Goal: Task Accomplishment & Management: Manage account settings

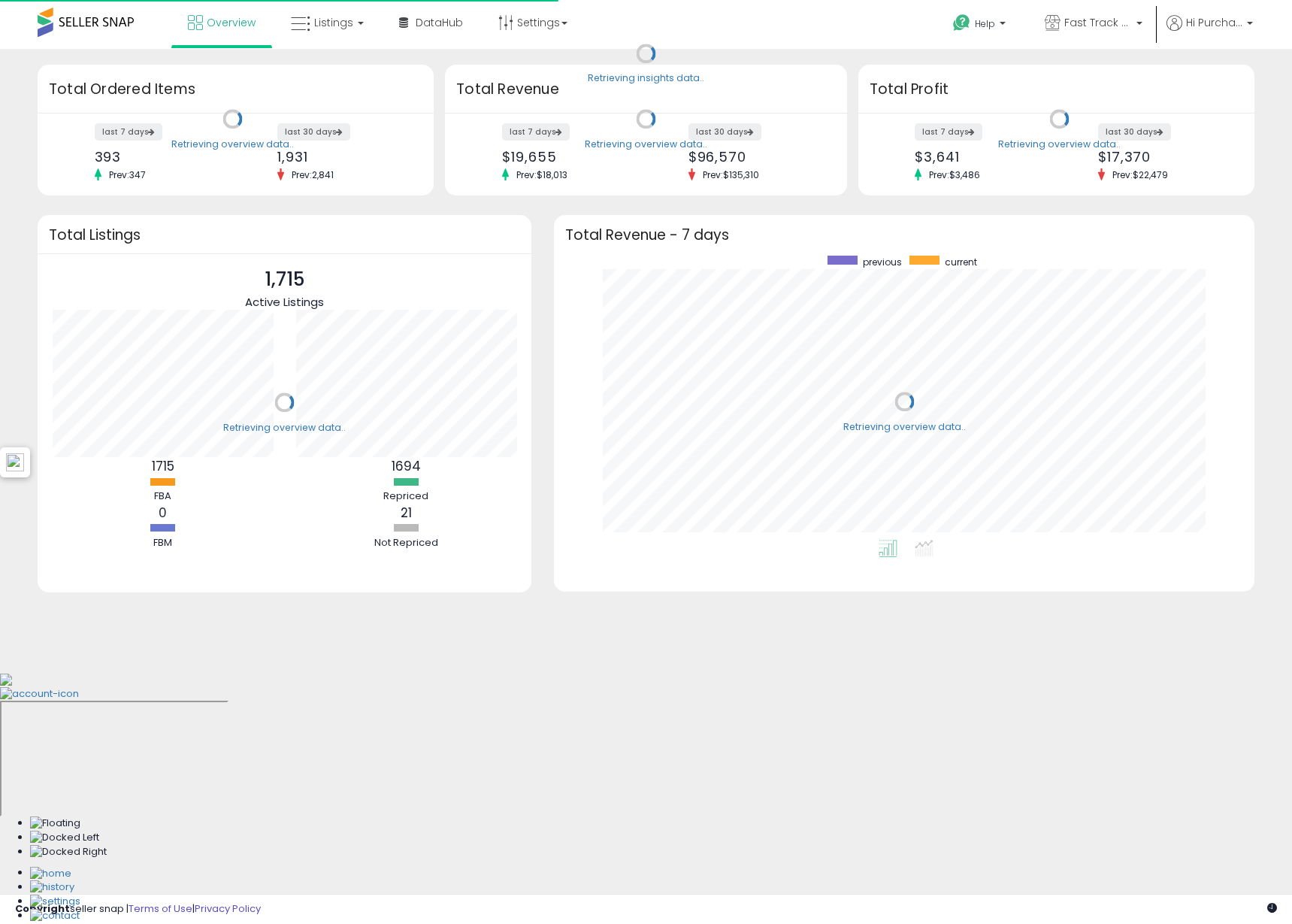
scroll to position [284, 671]
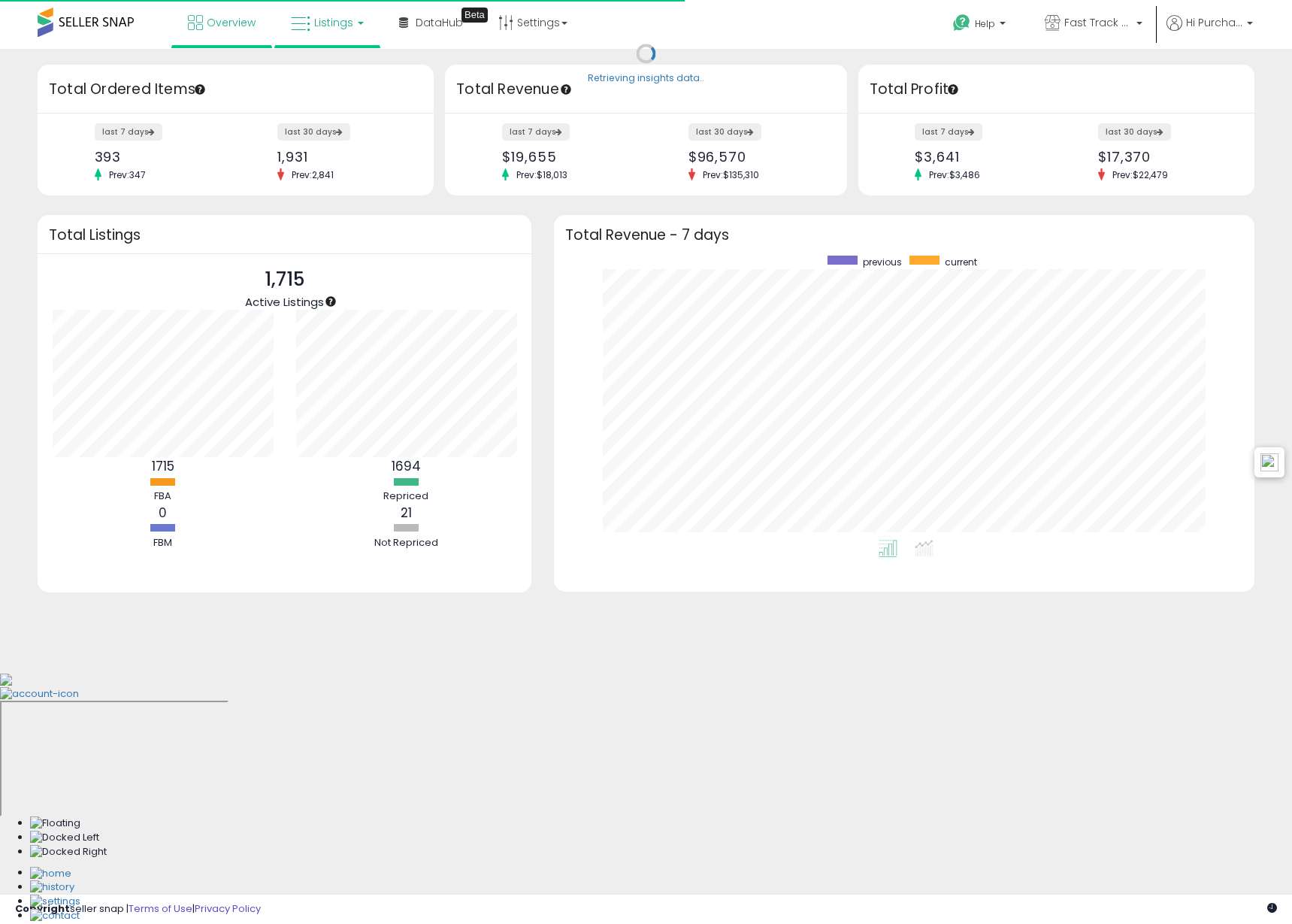
click at [343, 12] on link "Listings" at bounding box center [327, 23] width 96 height 46
click at [358, 72] on icon at bounding box center [338, 74] width 65 height 20
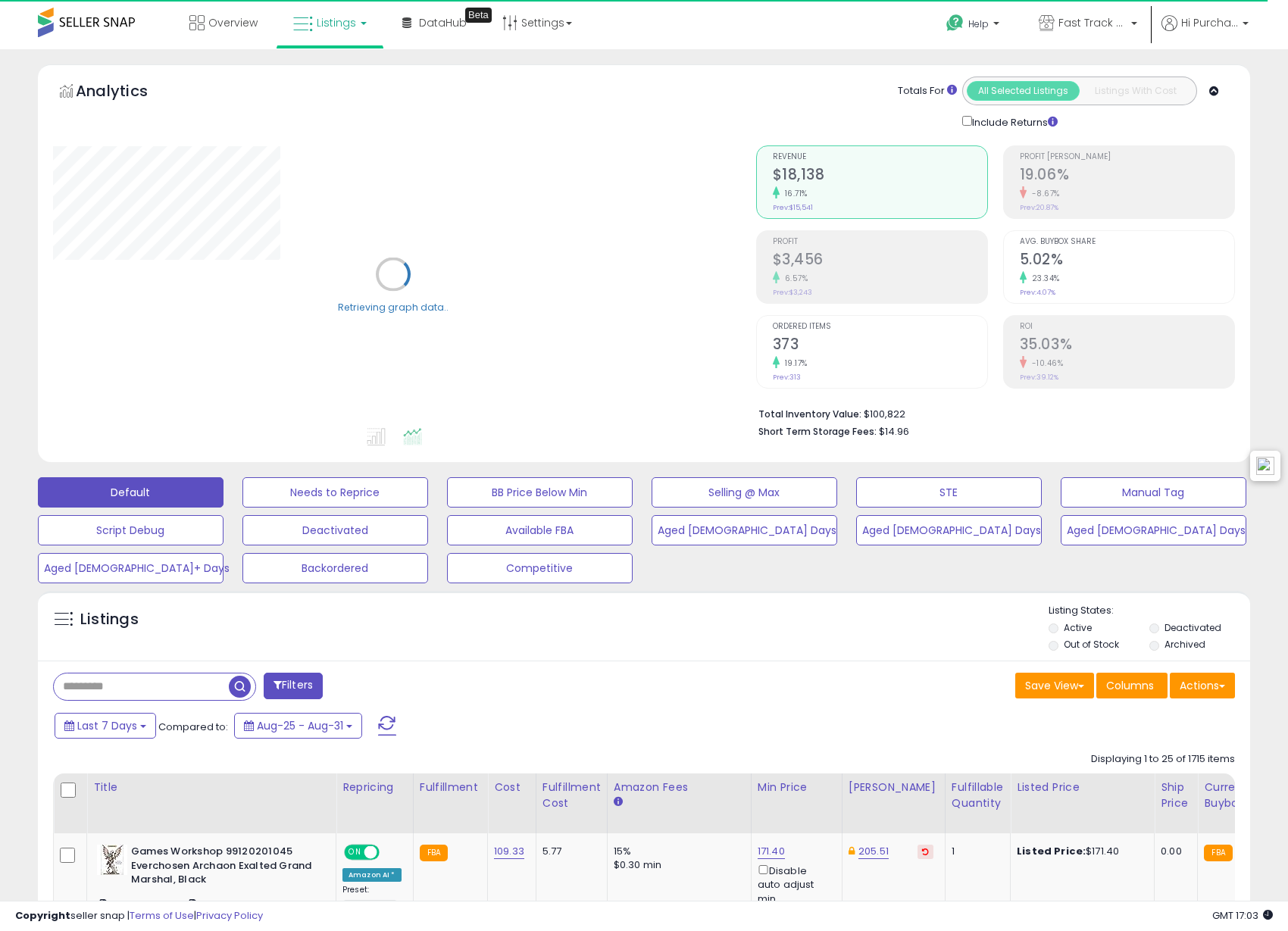
click at [178, 691] on input "text" at bounding box center [142, 687] width 175 height 27
paste input "**********"
type input "**********"
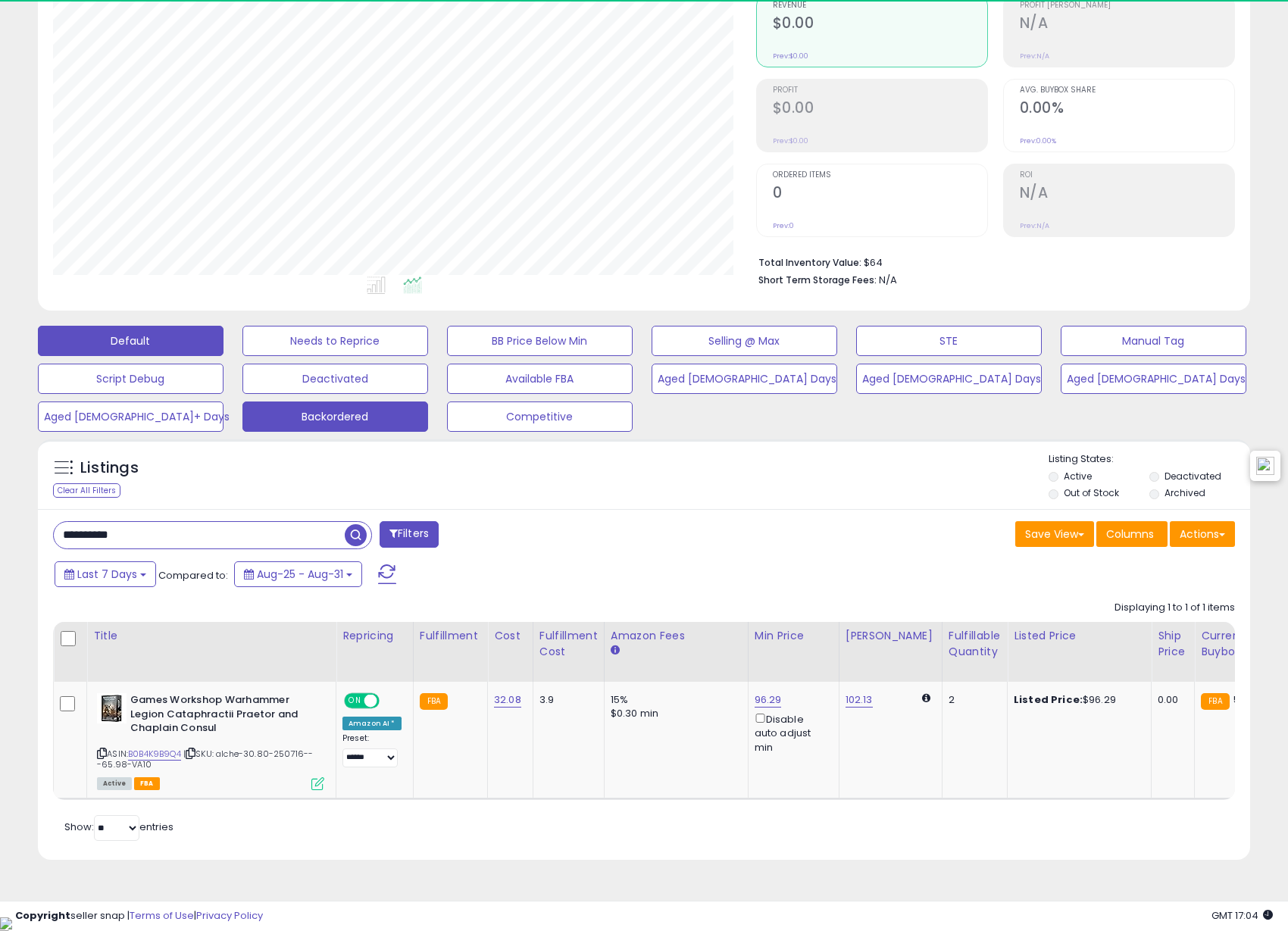
scroll to position [311, 703]
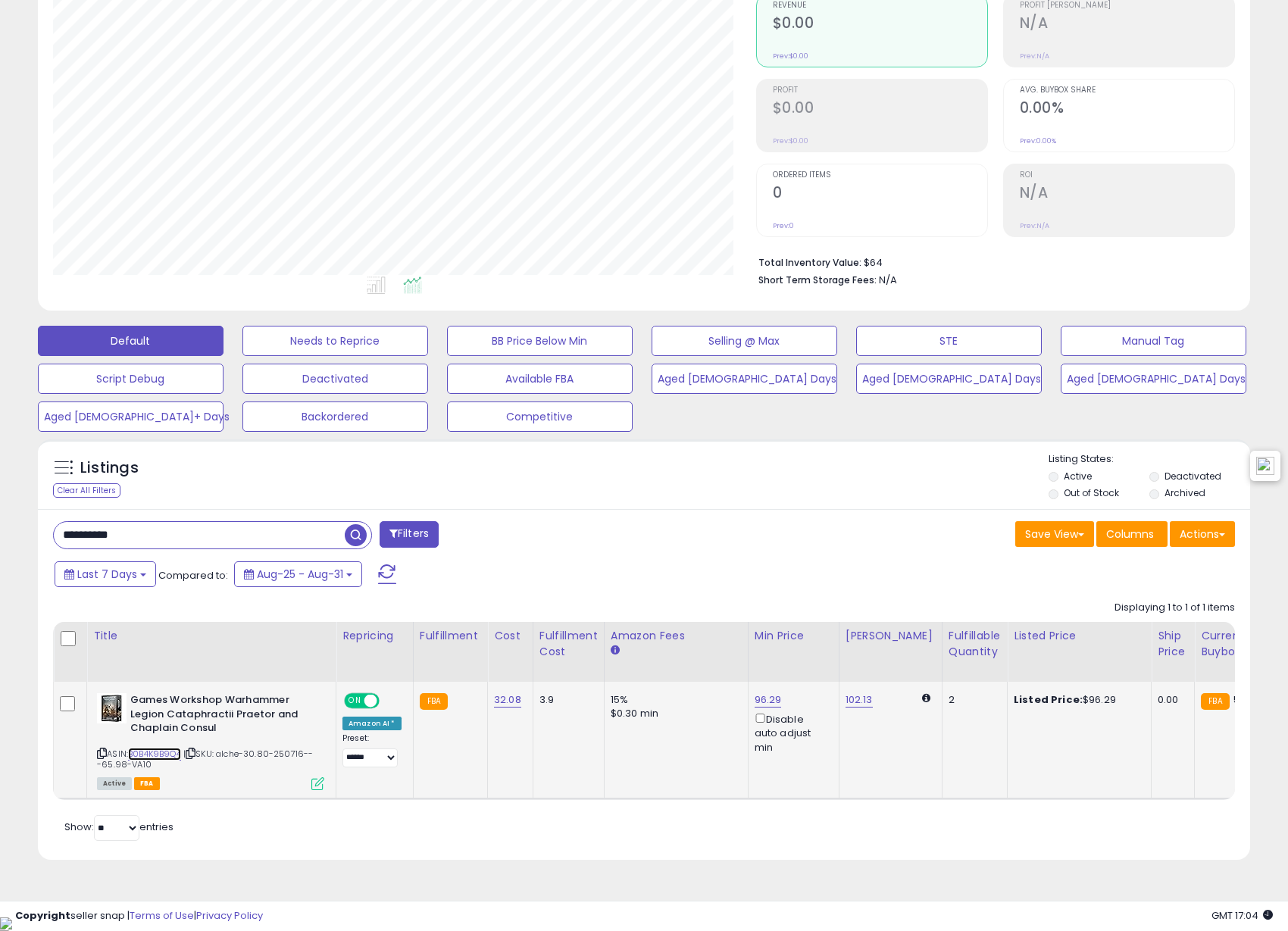
click at [163, 755] on link "B0B4K9B9Q4" at bounding box center [154, 754] width 53 height 13
click at [849, 700] on link "102.13" at bounding box center [858, 700] width 27 height 15
drag, startPoint x: 816, startPoint y: 647, endPoint x: 693, endPoint y: 638, distance: 123.3
click at [693, 638] on table "Title Repricing" at bounding box center [1137, 711] width 2170 height 178
type input "**"
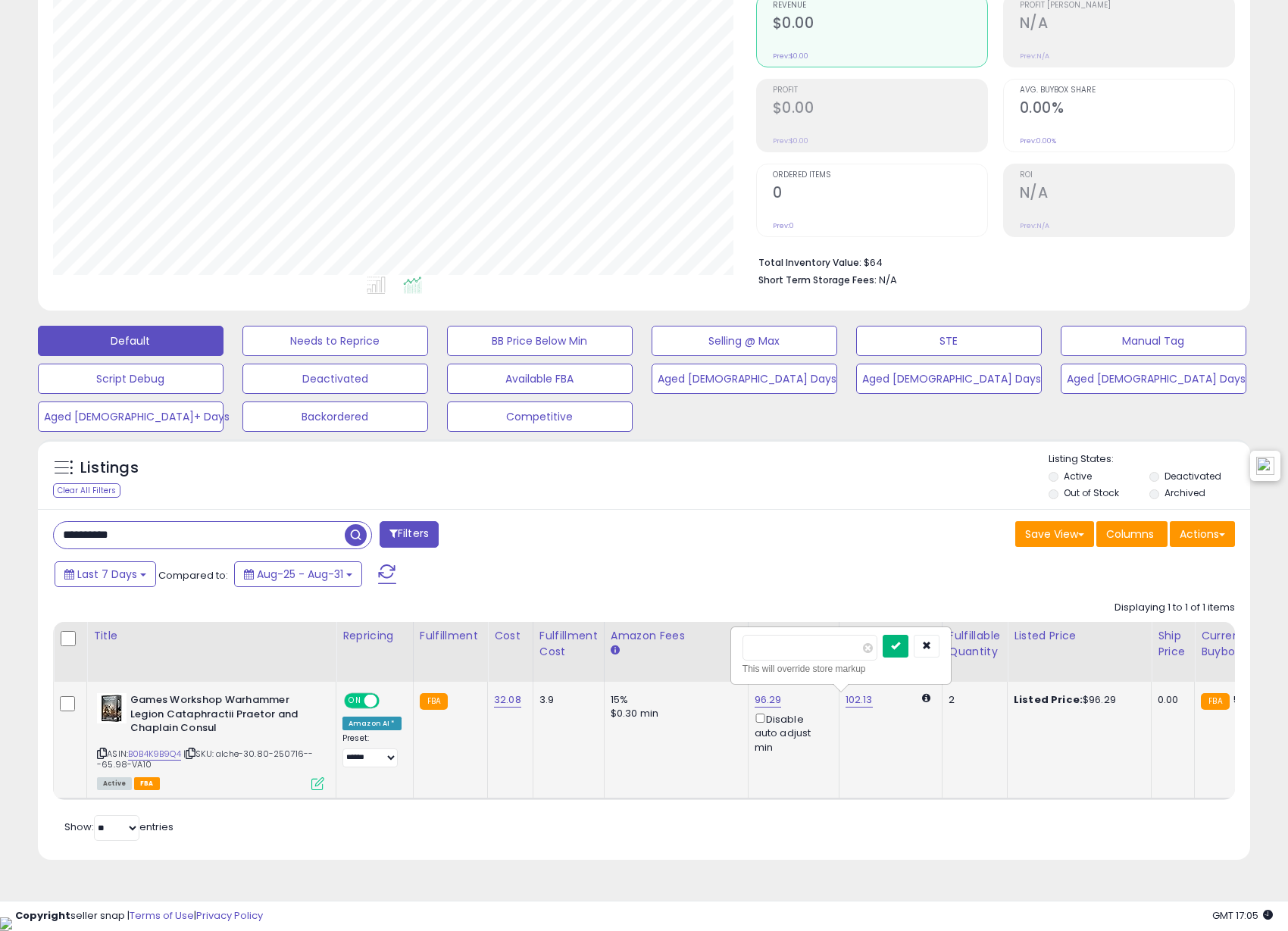
click at [908, 653] on button "submit" at bounding box center [895, 646] width 26 height 23
click at [931, 641] on icon "button" at bounding box center [926, 645] width 9 height 9
click at [776, 696] on div "96.29 Disable auto adjust min" at bounding box center [791, 724] width 73 height 62
click at [1166, 474] on label "Deactivated" at bounding box center [1192, 475] width 57 height 13
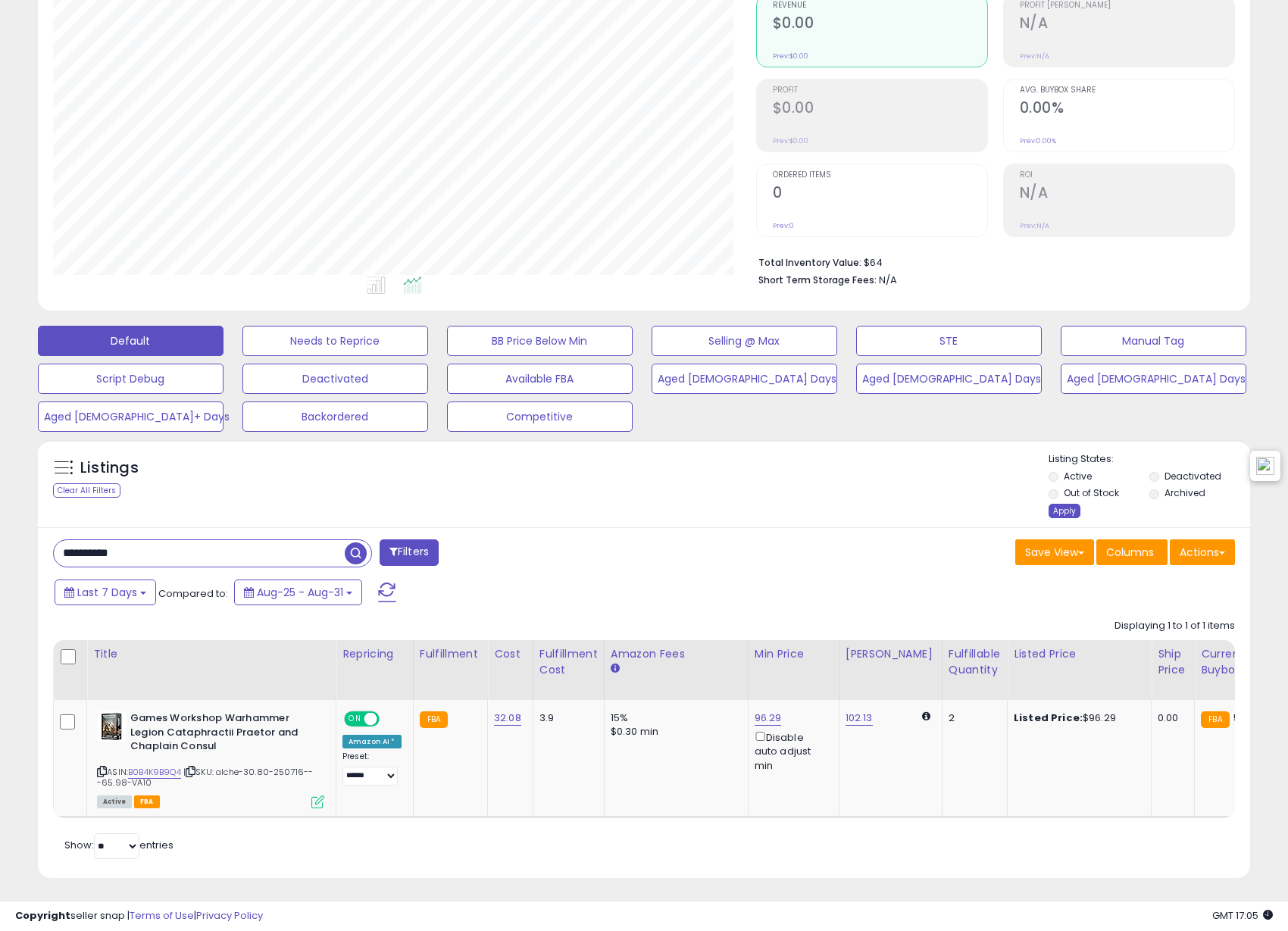
click at [1056, 509] on div "Apply" at bounding box center [1065, 510] width 32 height 14
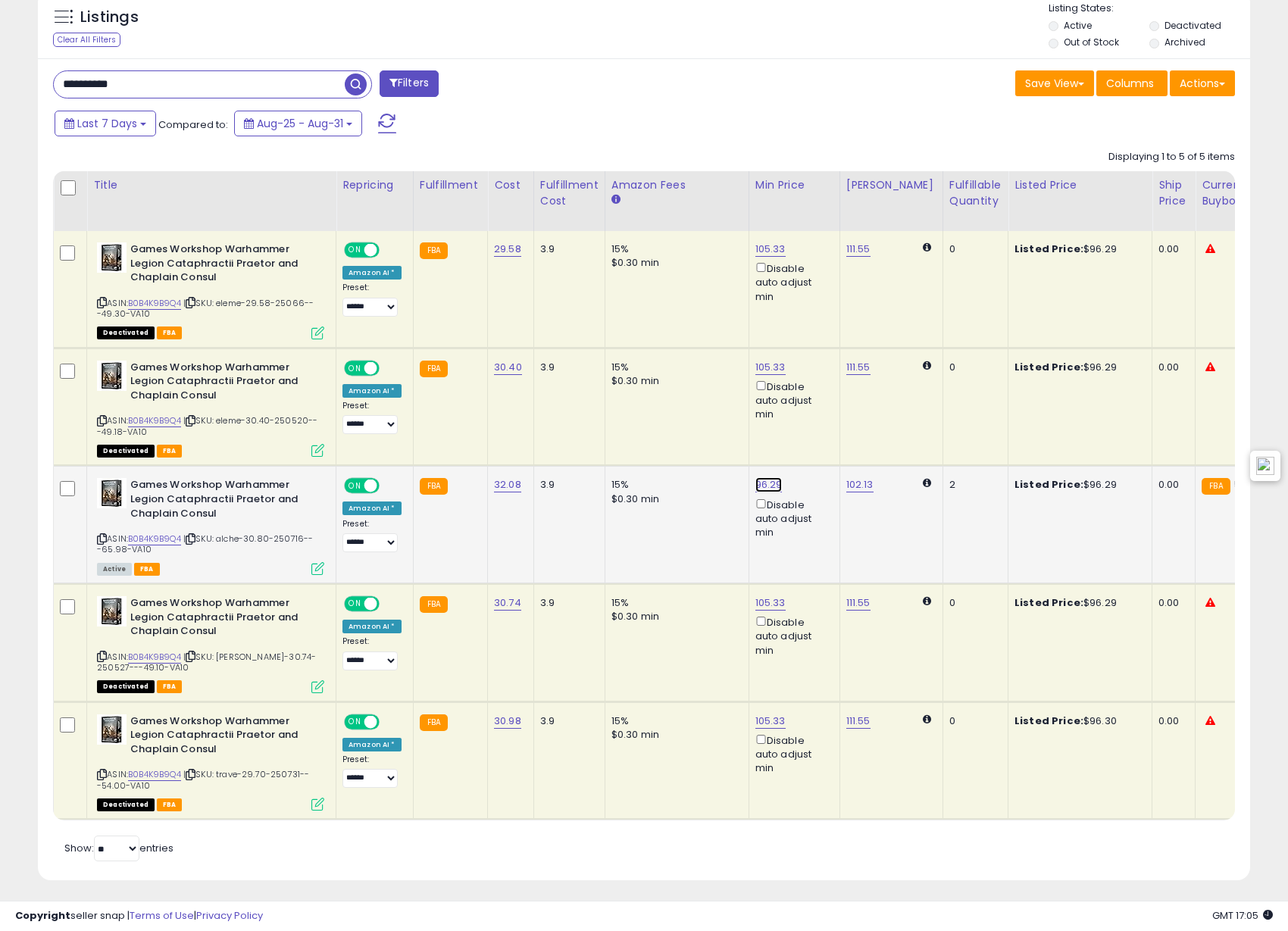
click at [756, 487] on link "96.29" at bounding box center [769, 484] width 27 height 15
drag, startPoint x: 734, startPoint y: 434, endPoint x: 587, endPoint y: 428, distance: 147.1
click at [587, 428] on tbody "**********" at bounding box center [1138, 525] width 2170 height 589
type input "**"
click at [809, 432] on icon "submit" at bounding box center [805, 430] width 9 height 9
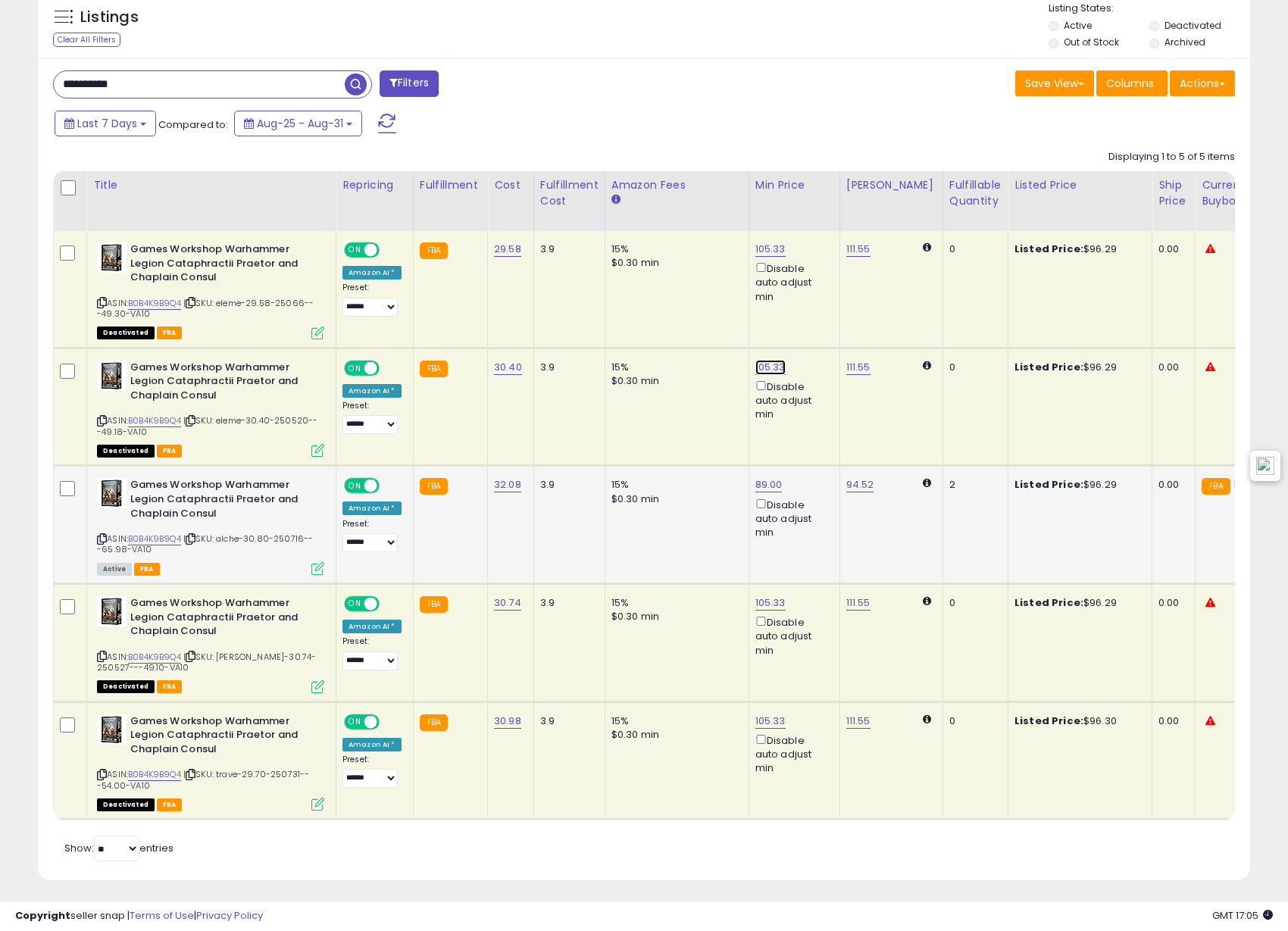
click at [767, 363] on link "105.33" at bounding box center [771, 367] width 30 height 15
drag, startPoint x: 608, startPoint y: 307, endPoint x: 594, endPoint y: 308, distance: 14.0
click at [594, 308] on tbody "**********" at bounding box center [1138, 525] width 2170 height 589
type input "**"
click at [811, 311] on icon "submit" at bounding box center [806, 312] width 9 height 9
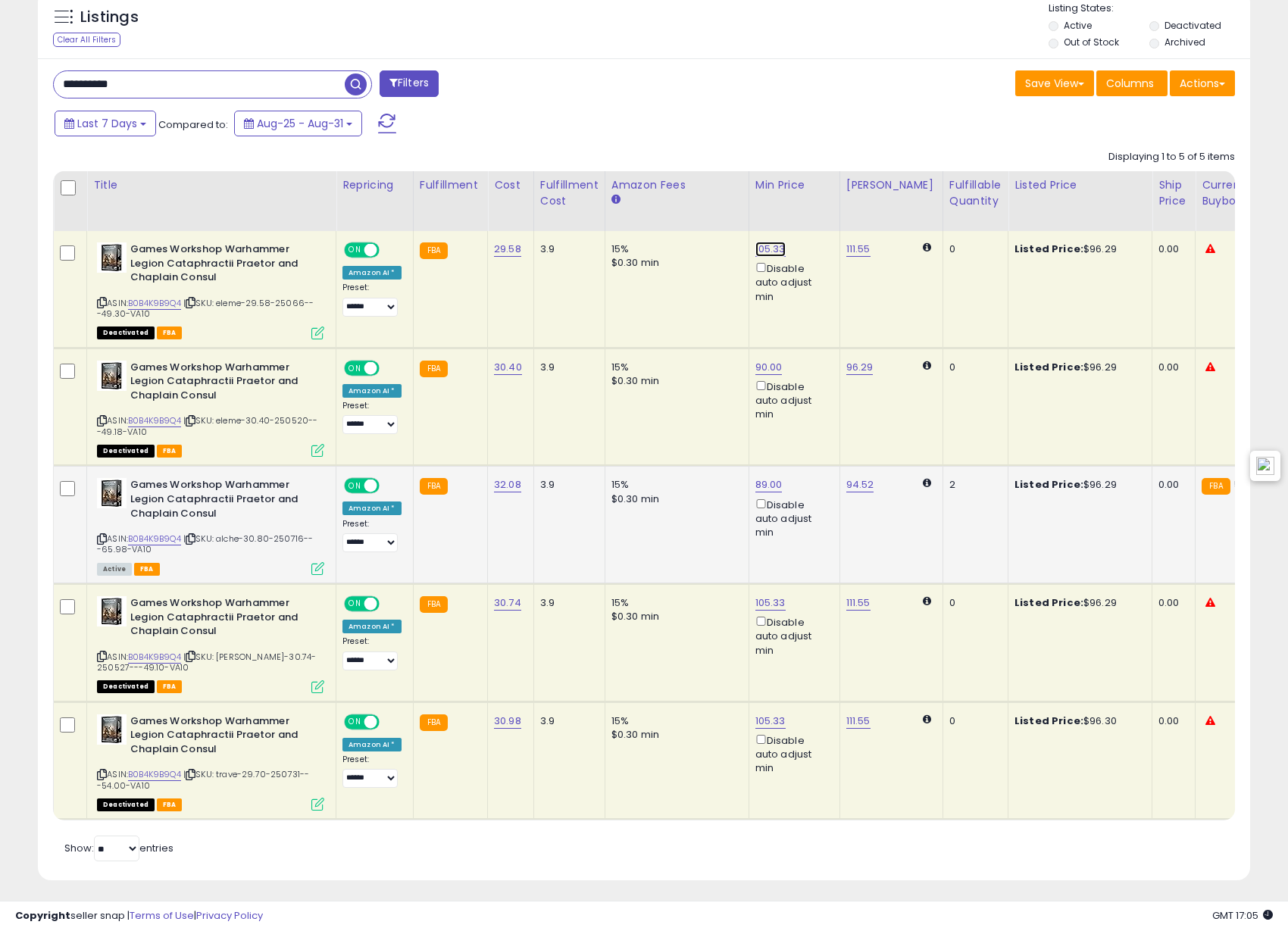
click at [760, 252] on link "105.33" at bounding box center [771, 248] width 30 height 15
drag, startPoint x: 732, startPoint y: 194, endPoint x: 623, endPoint y: 172, distance: 111.2
click at [623, 172] on table "Title Repricing" at bounding box center [1137, 495] width 2170 height 649
type input "**"
click at [811, 193] on icon "submit" at bounding box center [806, 194] width 9 height 9
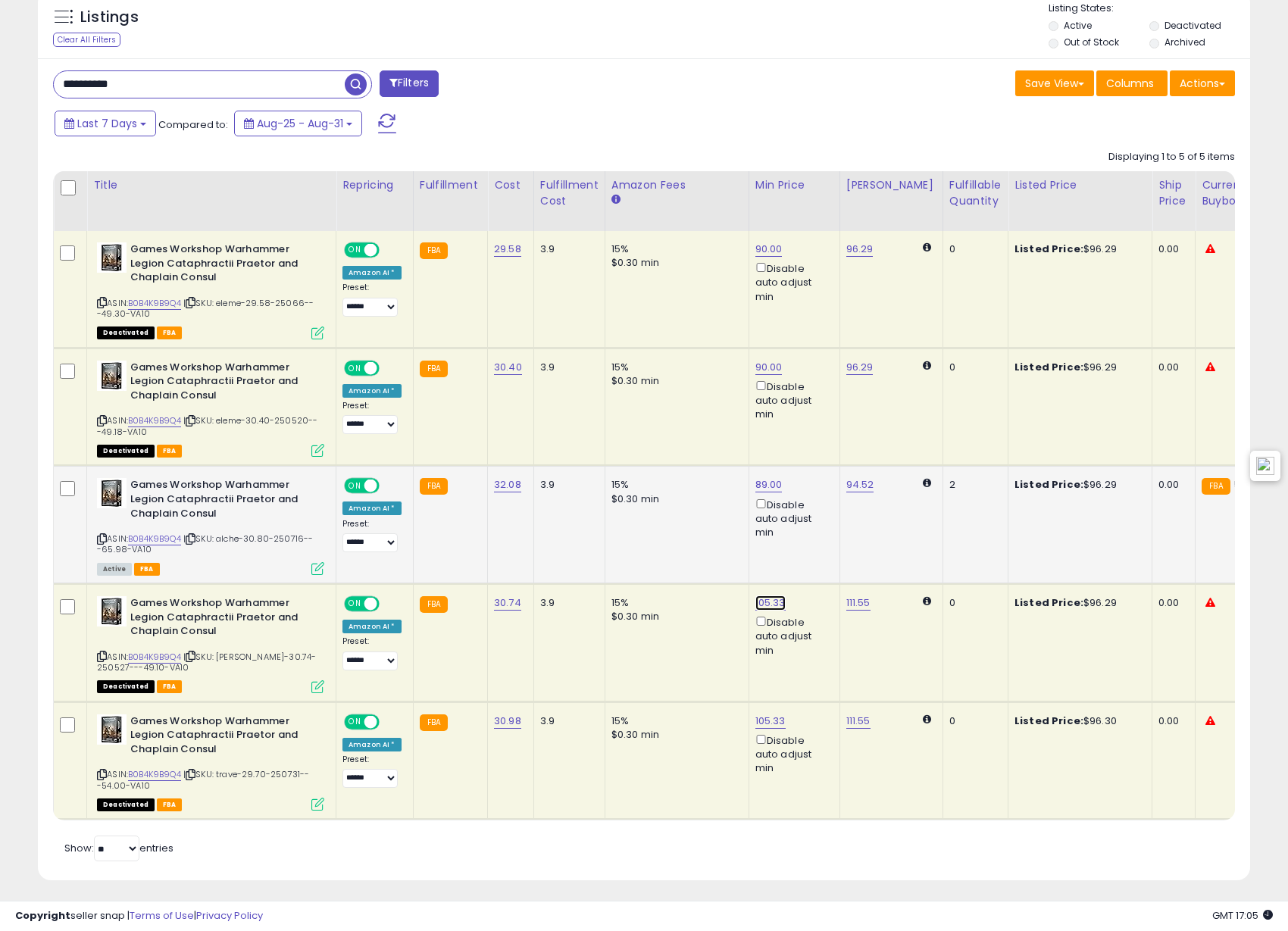
click at [769, 602] on link "105.33" at bounding box center [771, 602] width 30 height 15
drag, startPoint x: 712, startPoint y: 544, endPoint x: 643, endPoint y: 547, distance: 69.1
click at [646, 549] on div "****** This will override store markup" at bounding box center [752, 558] width 218 height 55
type input "**"
click at [811, 546] on icon "submit" at bounding box center [806, 548] width 9 height 9
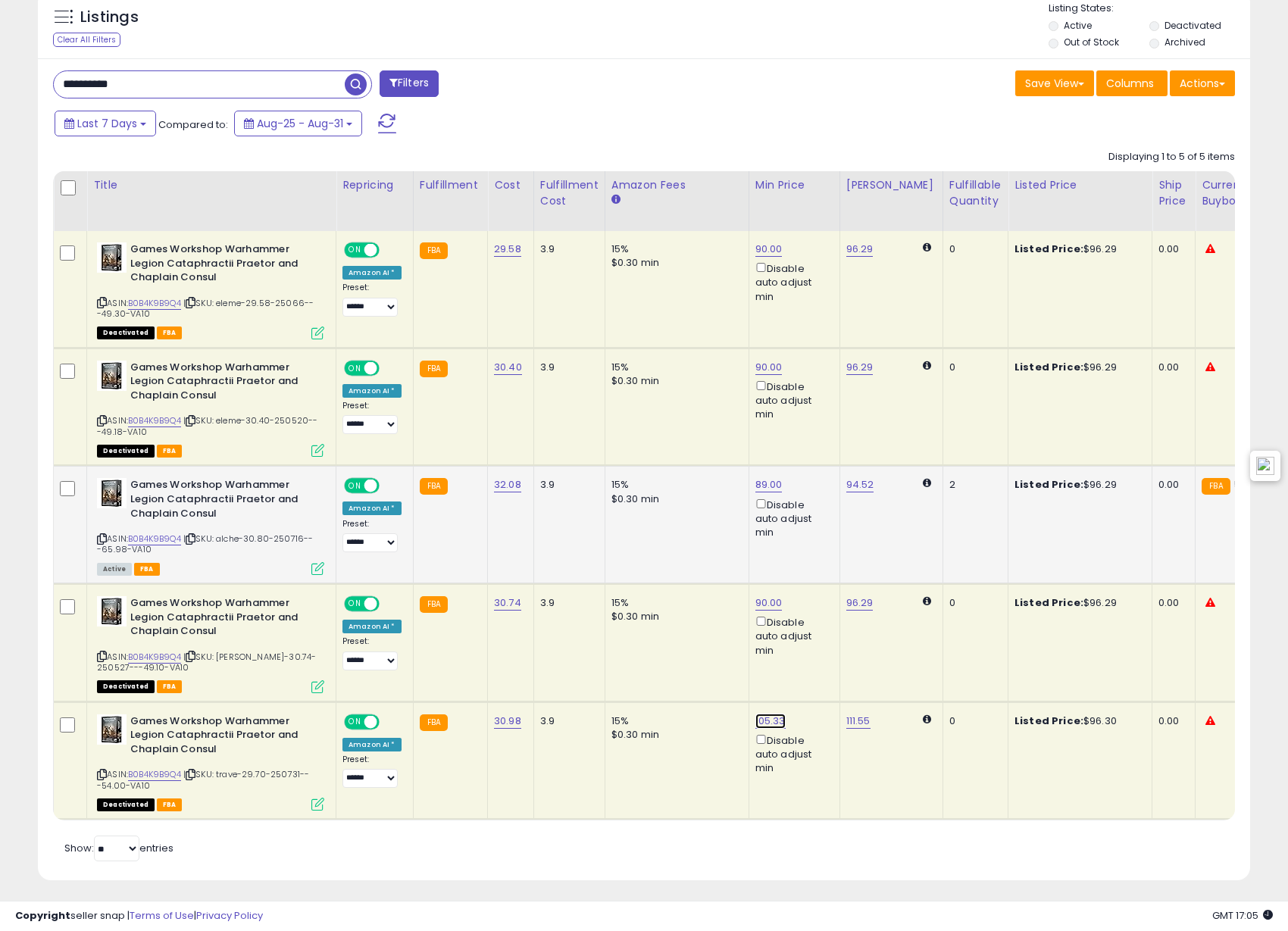
click at [765, 720] on link "105.33" at bounding box center [771, 721] width 30 height 15
drag, startPoint x: 639, startPoint y: 670, endPoint x: 765, endPoint y: 646, distance: 128.3
click at [638, 669] on tbody "**********" at bounding box center [1138, 525] width 2170 height 589
type input "**"
click at [819, 664] on button "submit" at bounding box center [806, 667] width 26 height 23
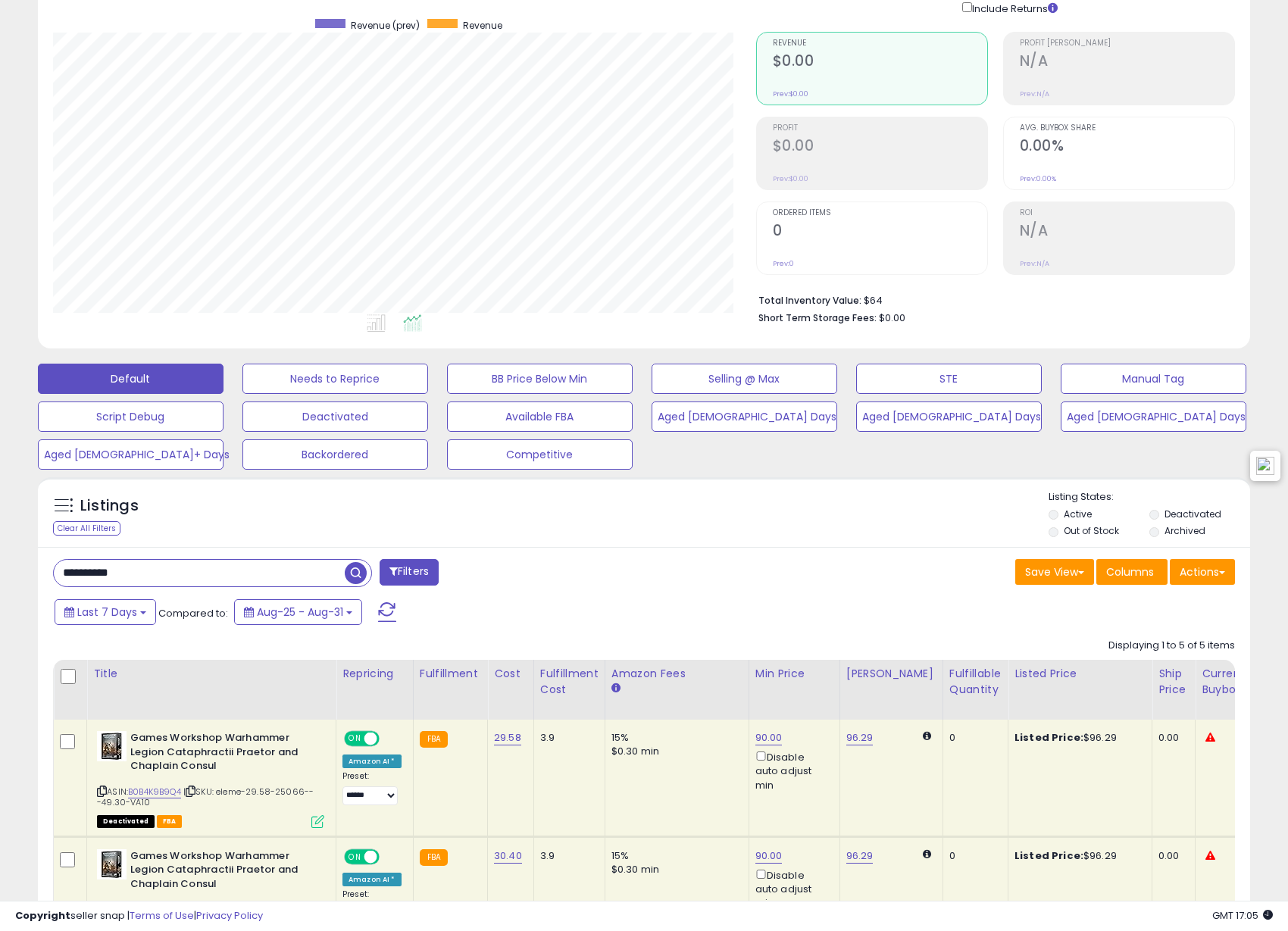
scroll to position [0, 0]
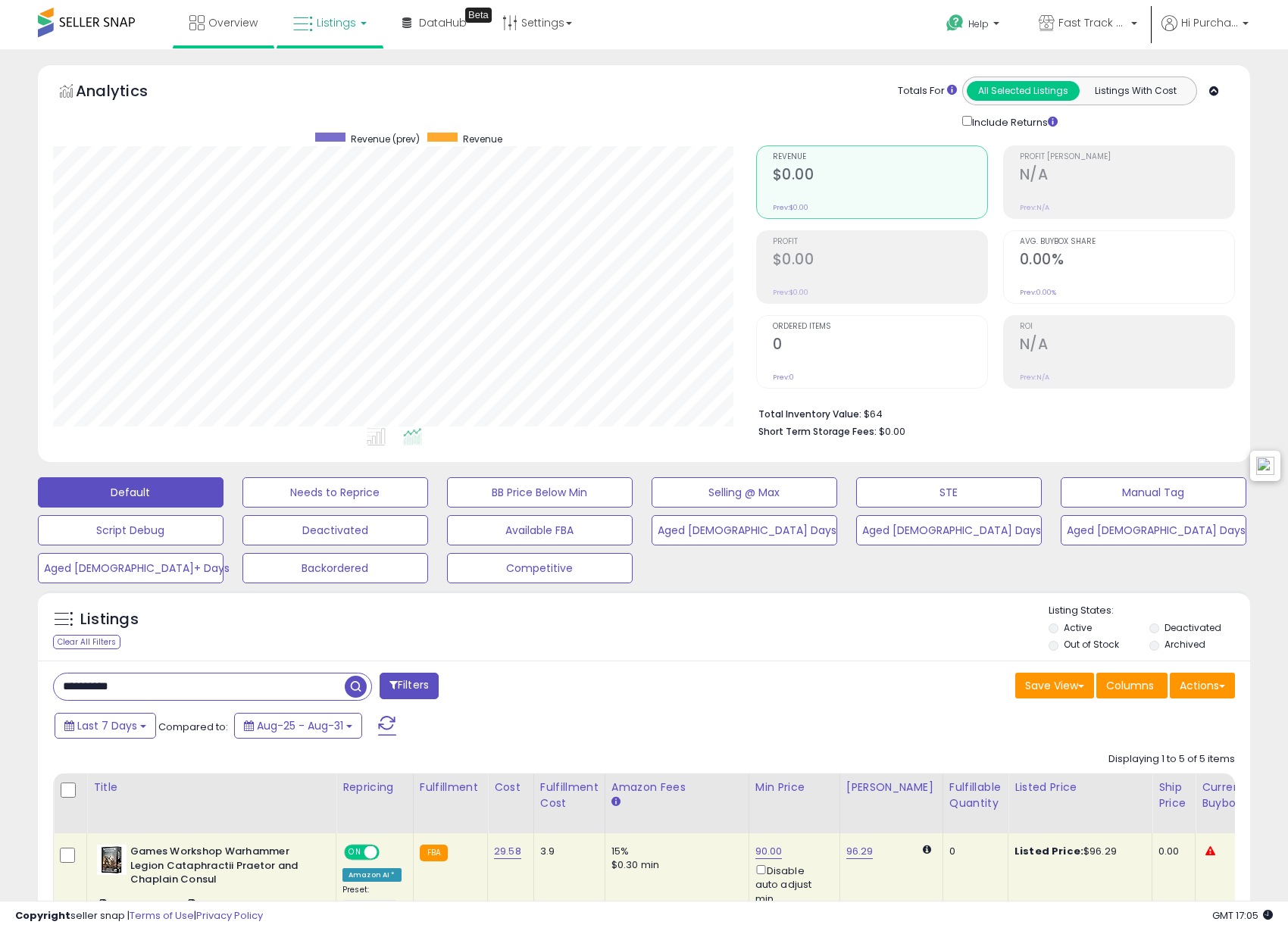
click at [177, 29] on li "Overview" at bounding box center [223, 24] width 102 height 49
click at [198, 30] on icon at bounding box center [196, 22] width 15 height 15
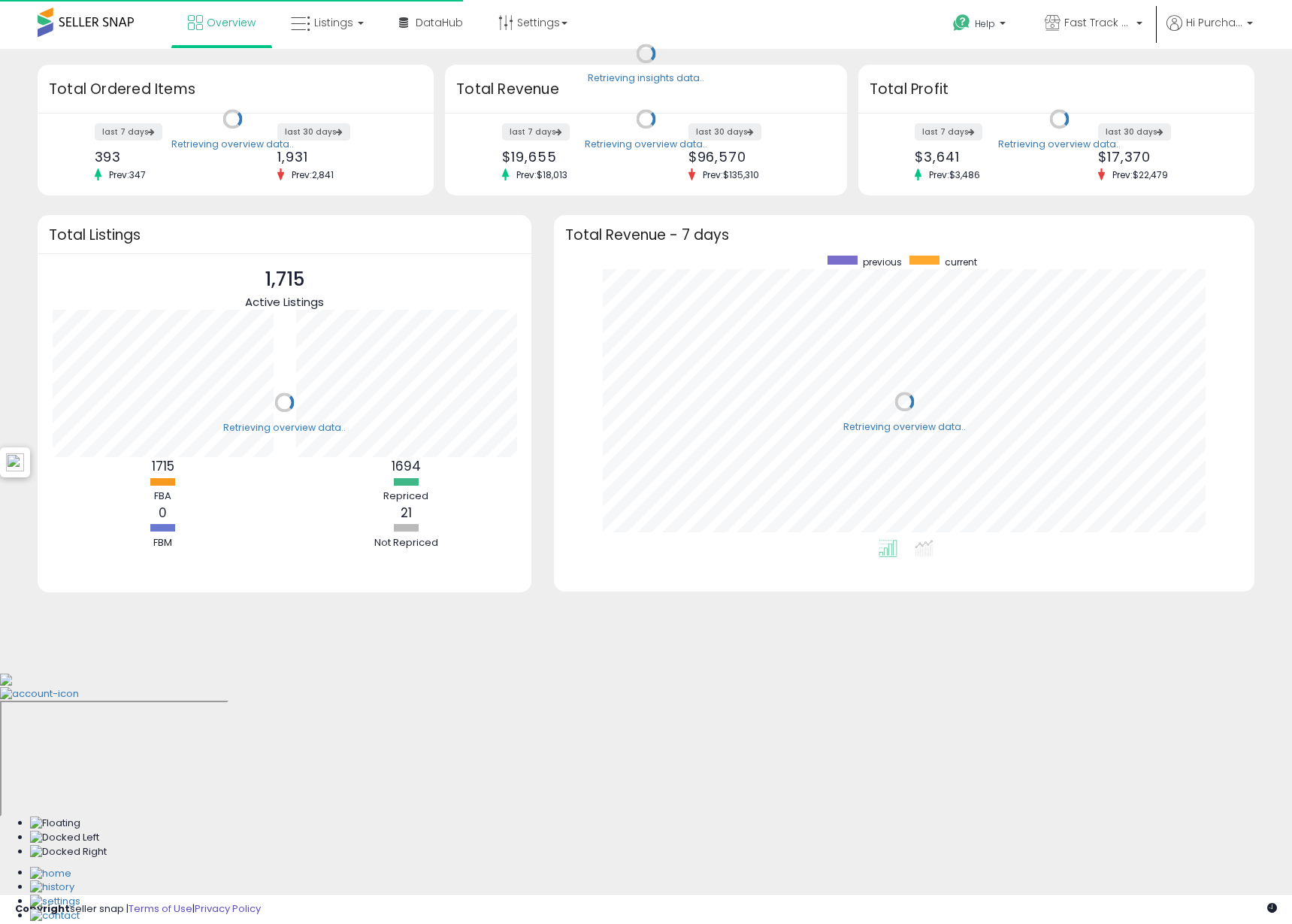
scroll to position [284, 671]
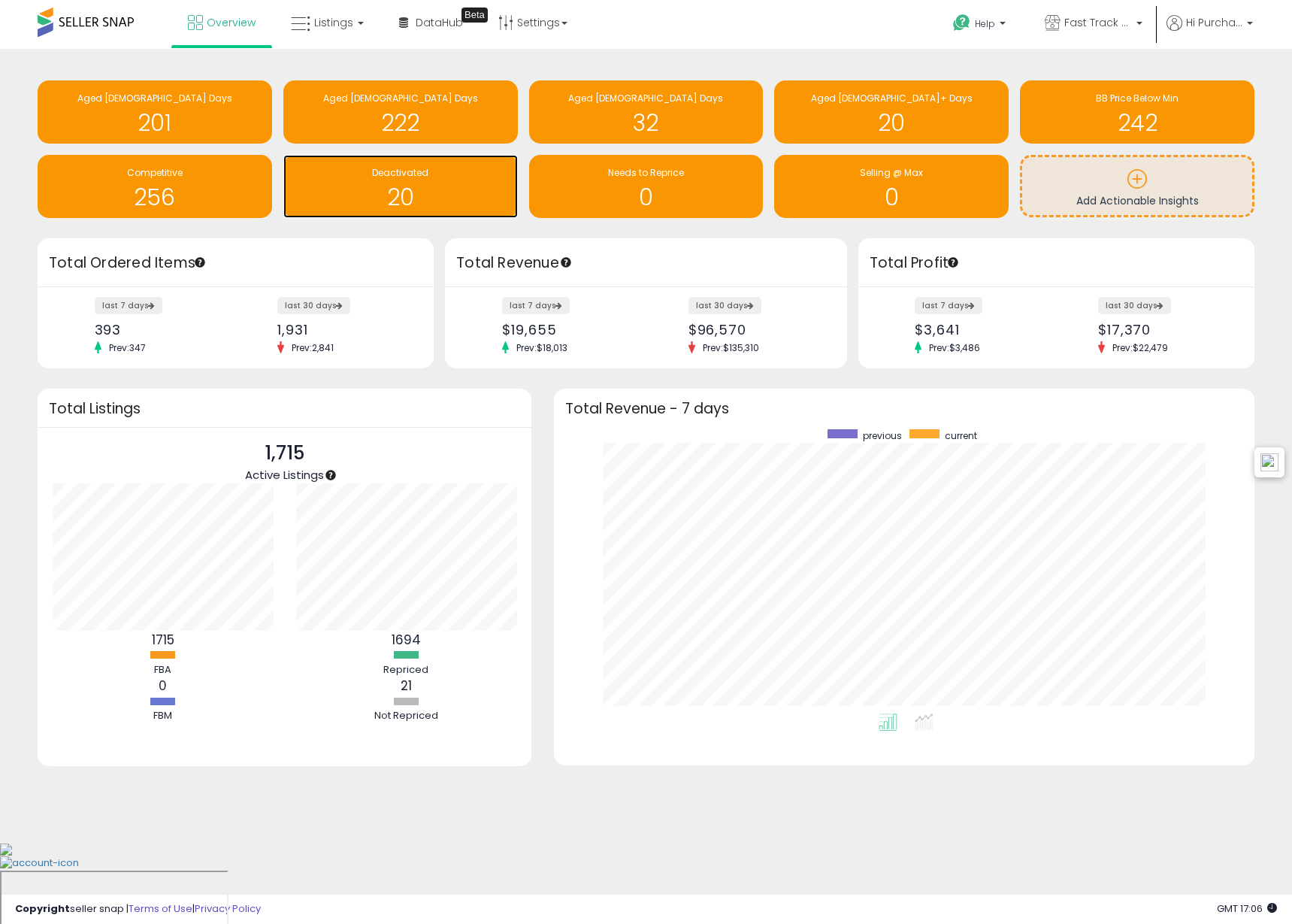
click at [402, 210] on h1 "20" at bounding box center [401, 197] width 220 height 25
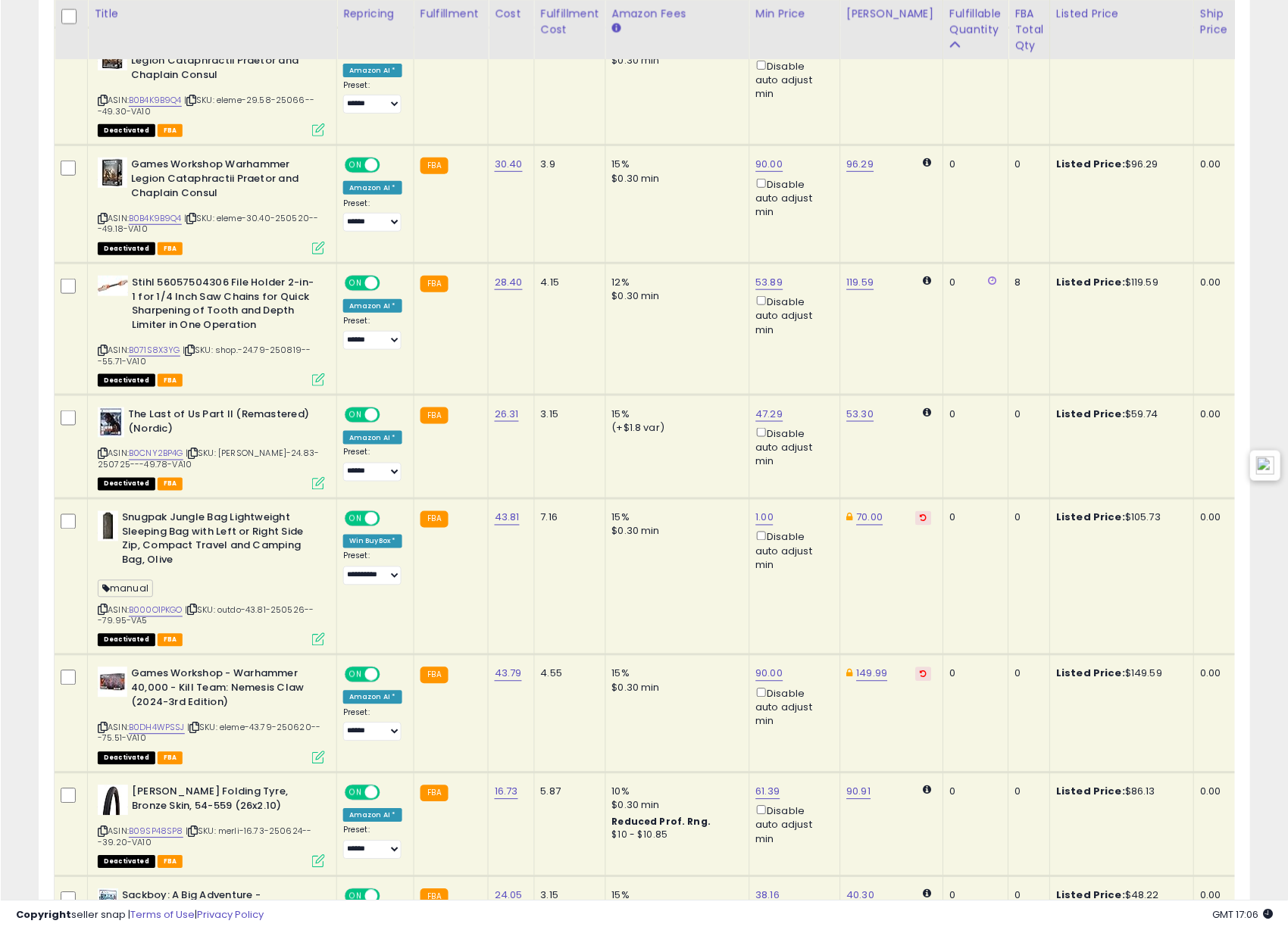
scroll to position [311, 703]
drag, startPoint x: 105, startPoint y: 348, endPoint x: 864, endPoint y: 251, distance: 765.2
click at [106, 348] on icon at bounding box center [102, 350] width 10 height 8
click at [168, 355] on link "B071S8X3YG" at bounding box center [154, 350] width 52 height 13
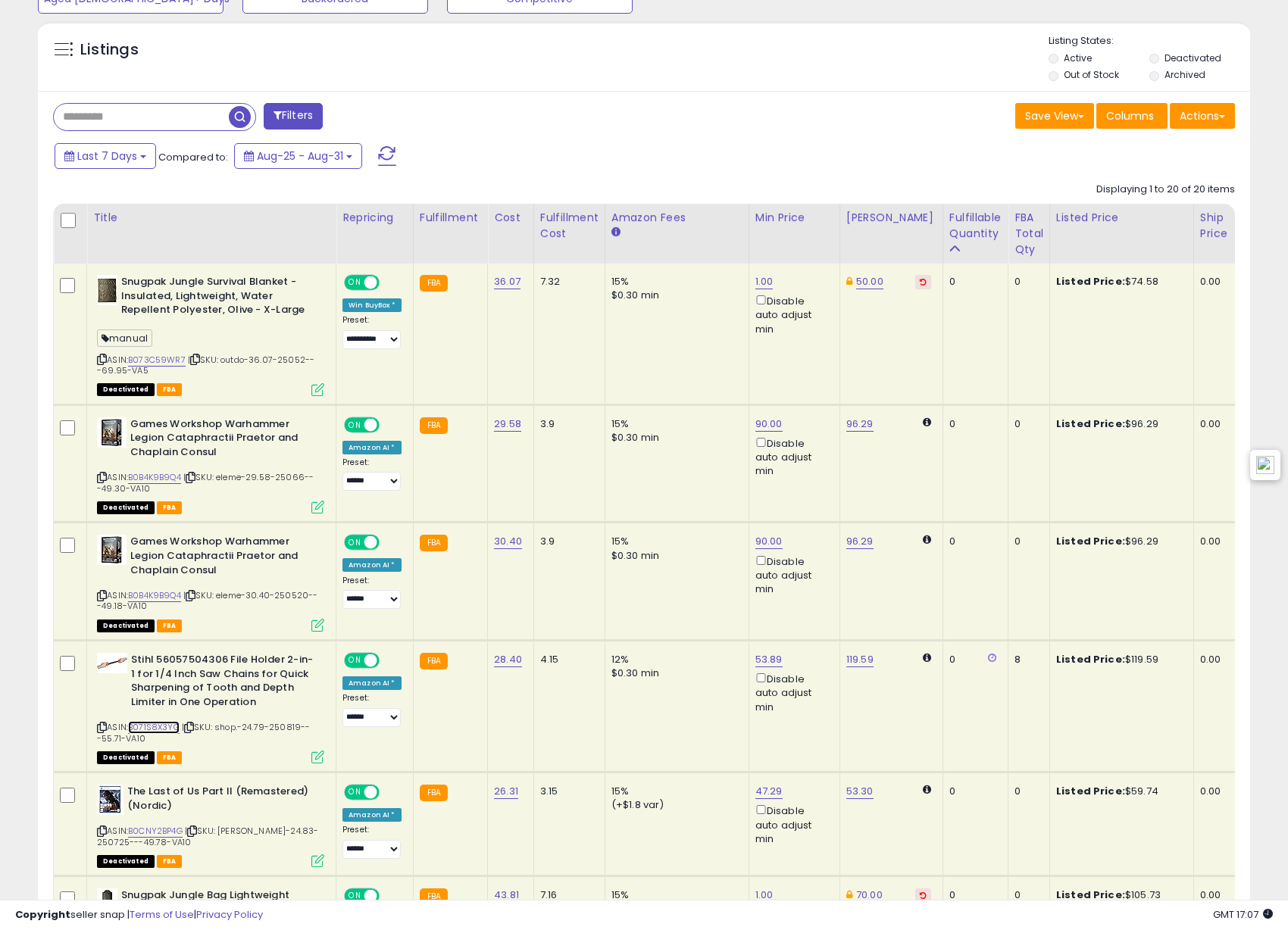
scroll to position [241, 0]
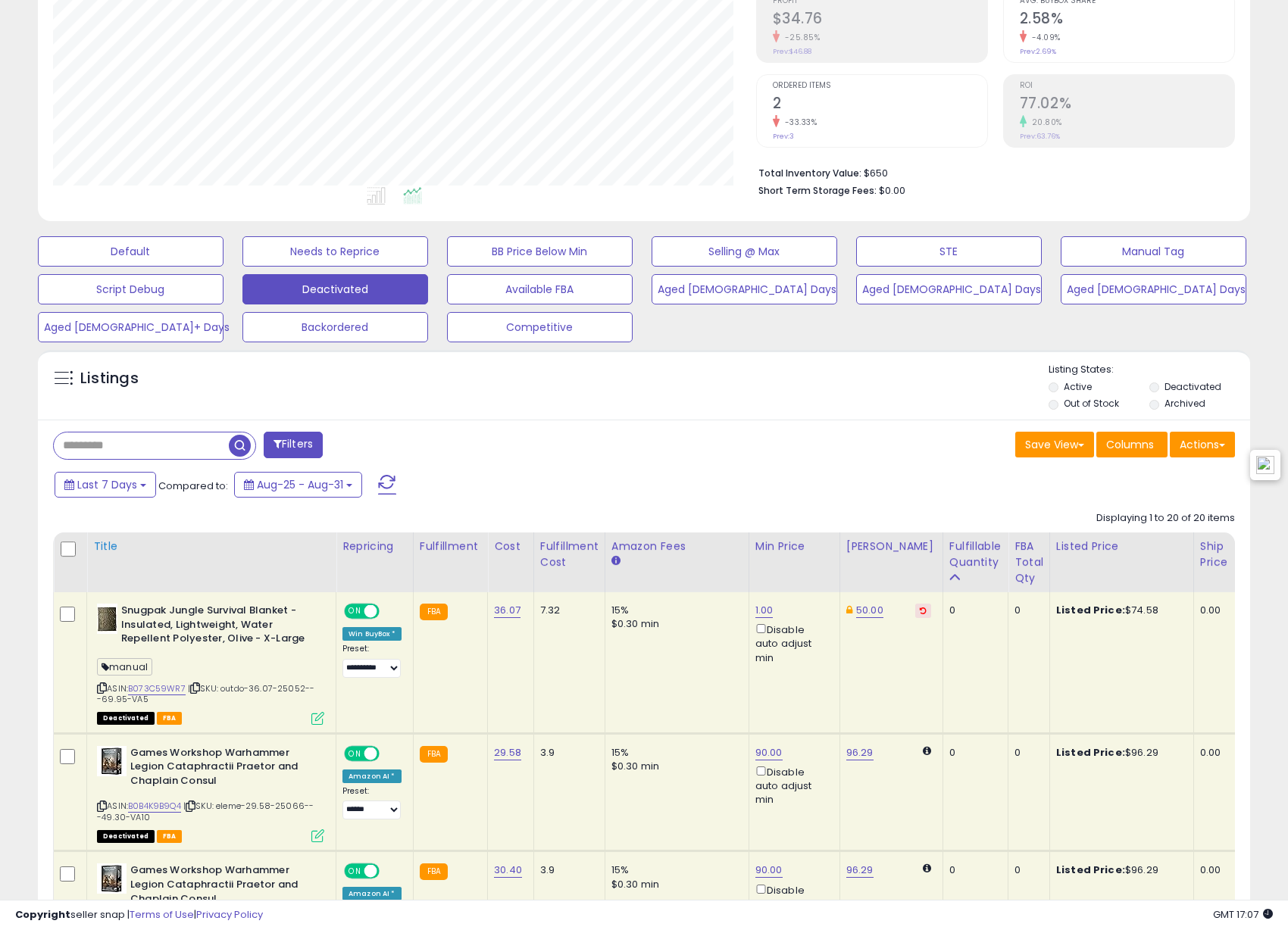
click at [107, 545] on div "Title" at bounding box center [210, 546] width 236 height 16
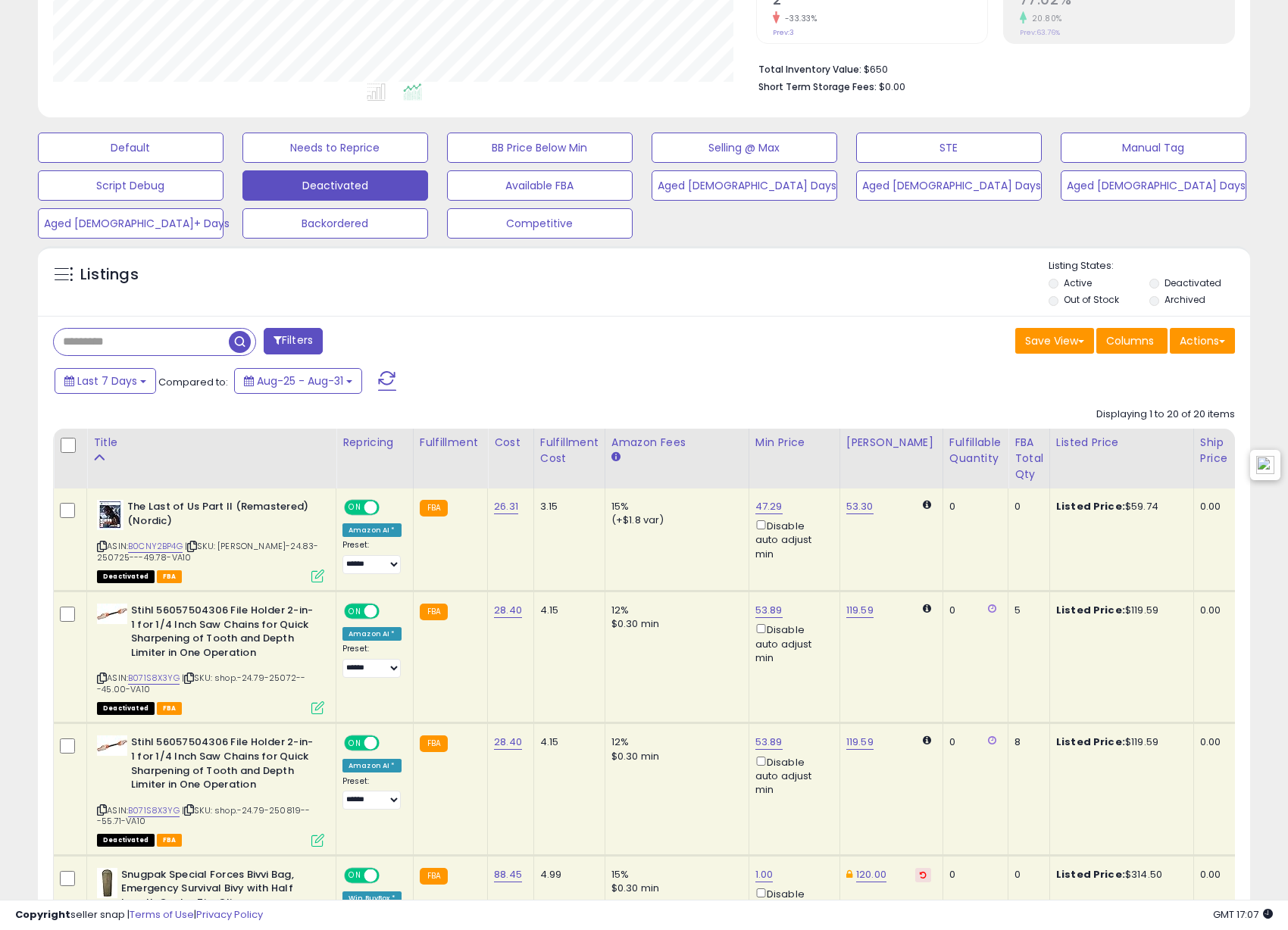
scroll to position [525, 0]
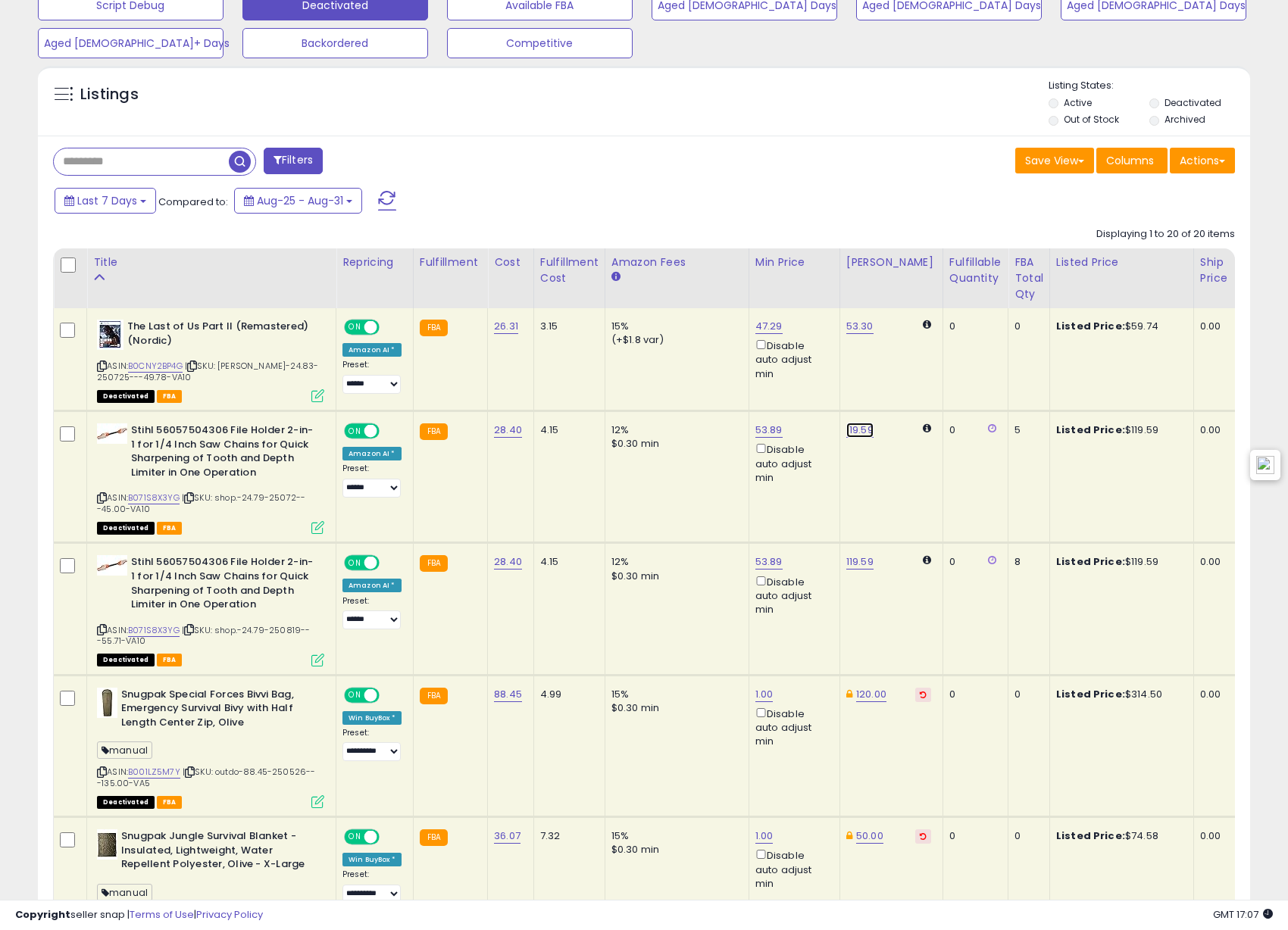
click at [852, 438] on td "119.59" at bounding box center [890, 477] width 103 height 132
drag, startPoint x: 851, startPoint y: 416, endPoint x: 860, endPoint y: 420, distance: 9.8
click at [851, 416] on td "119.59" at bounding box center [890, 477] width 103 height 132
click at [861, 425] on link "119.59" at bounding box center [859, 430] width 27 height 15
drag, startPoint x: 837, startPoint y: 378, endPoint x: 732, endPoint y: 390, distance: 105.7
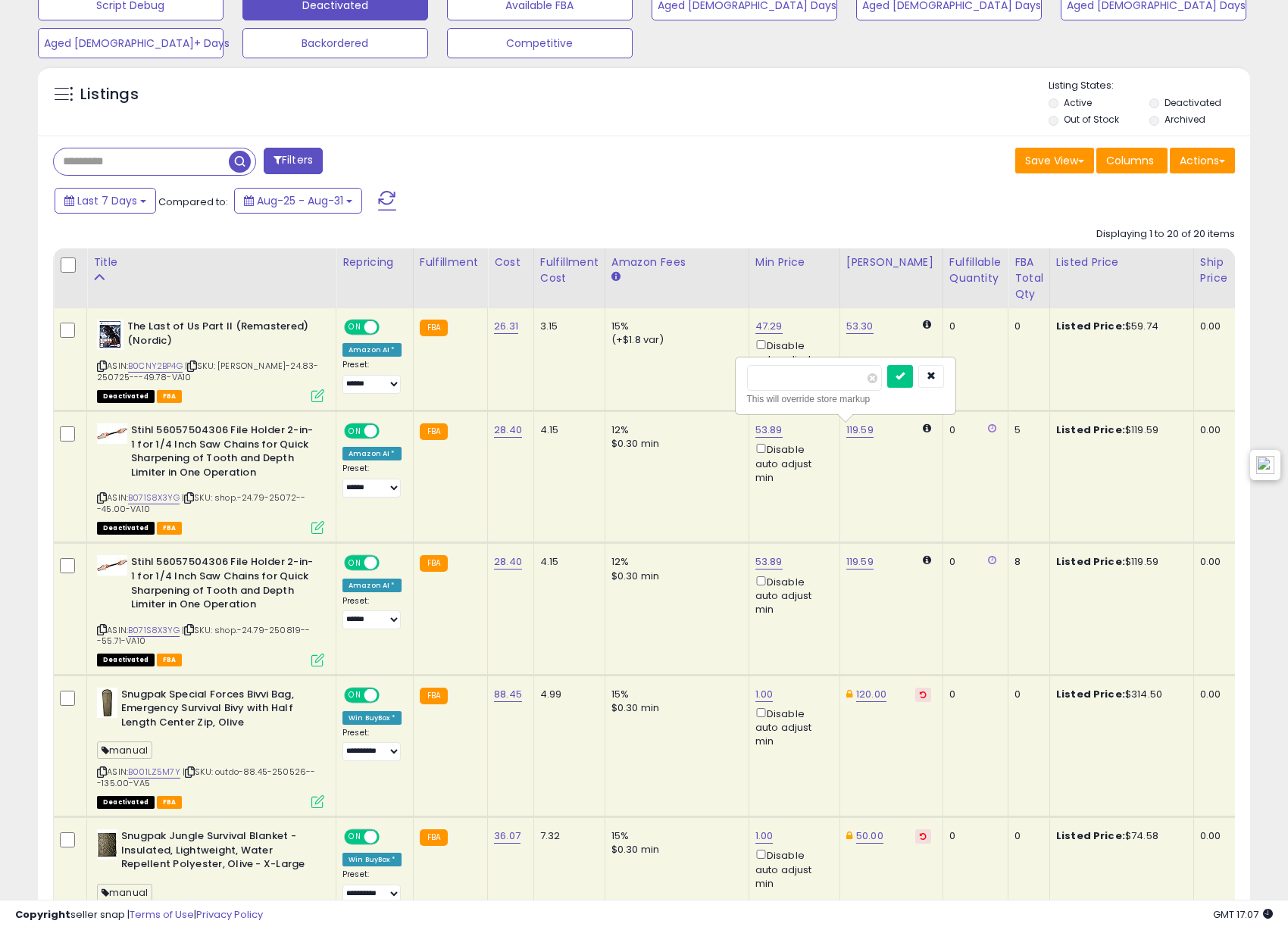
type input "**"
click at [913, 379] on button "submit" at bounding box center [900, 376] width 26 height 23
click at [862, 558] on link "119.59" at bounding box center [859, 561] width 27 height 15
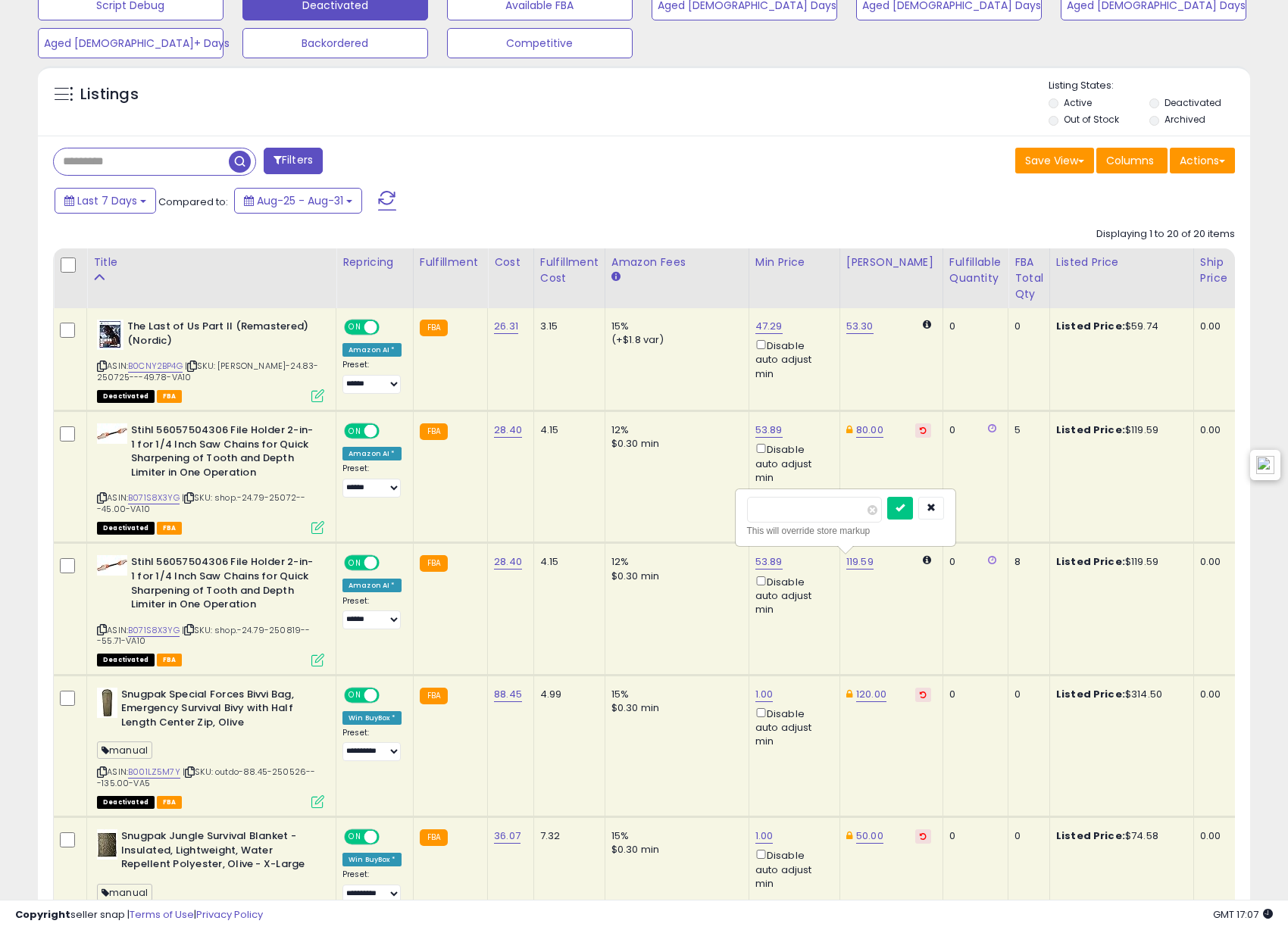
drag, startPoint x: 852, startPoint y: 507, endPoint x: 762, endPoint y: 488, distance: 92.0
click at [737, 500] on div "****** This will override store markup" at bounding box center [845, 517] width 218 height 55
type input "**"
click at [913, 504] on button "submit" at bounding box center [900, 508] width 26 height 23
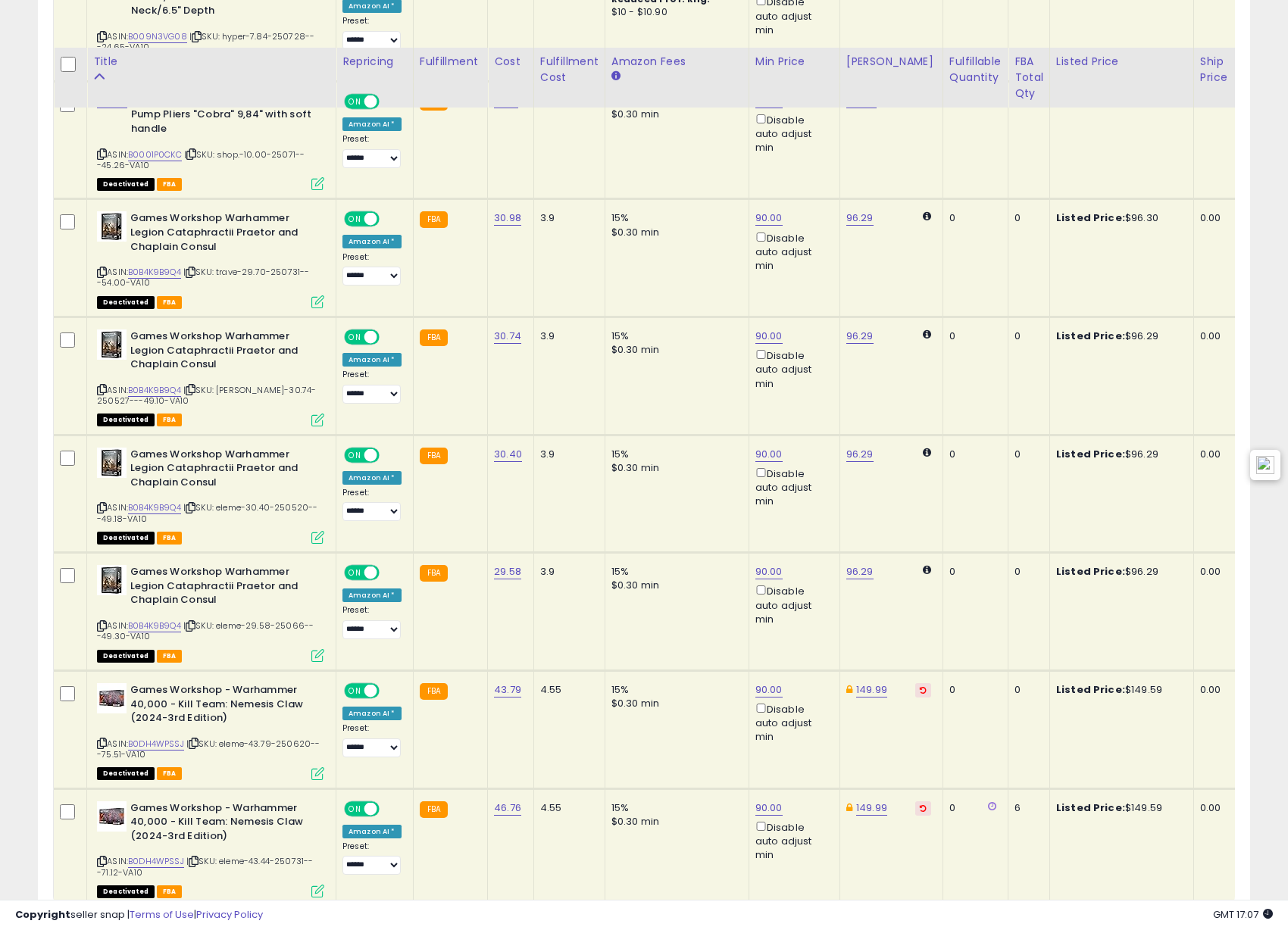
scroll to position [2514, 0]
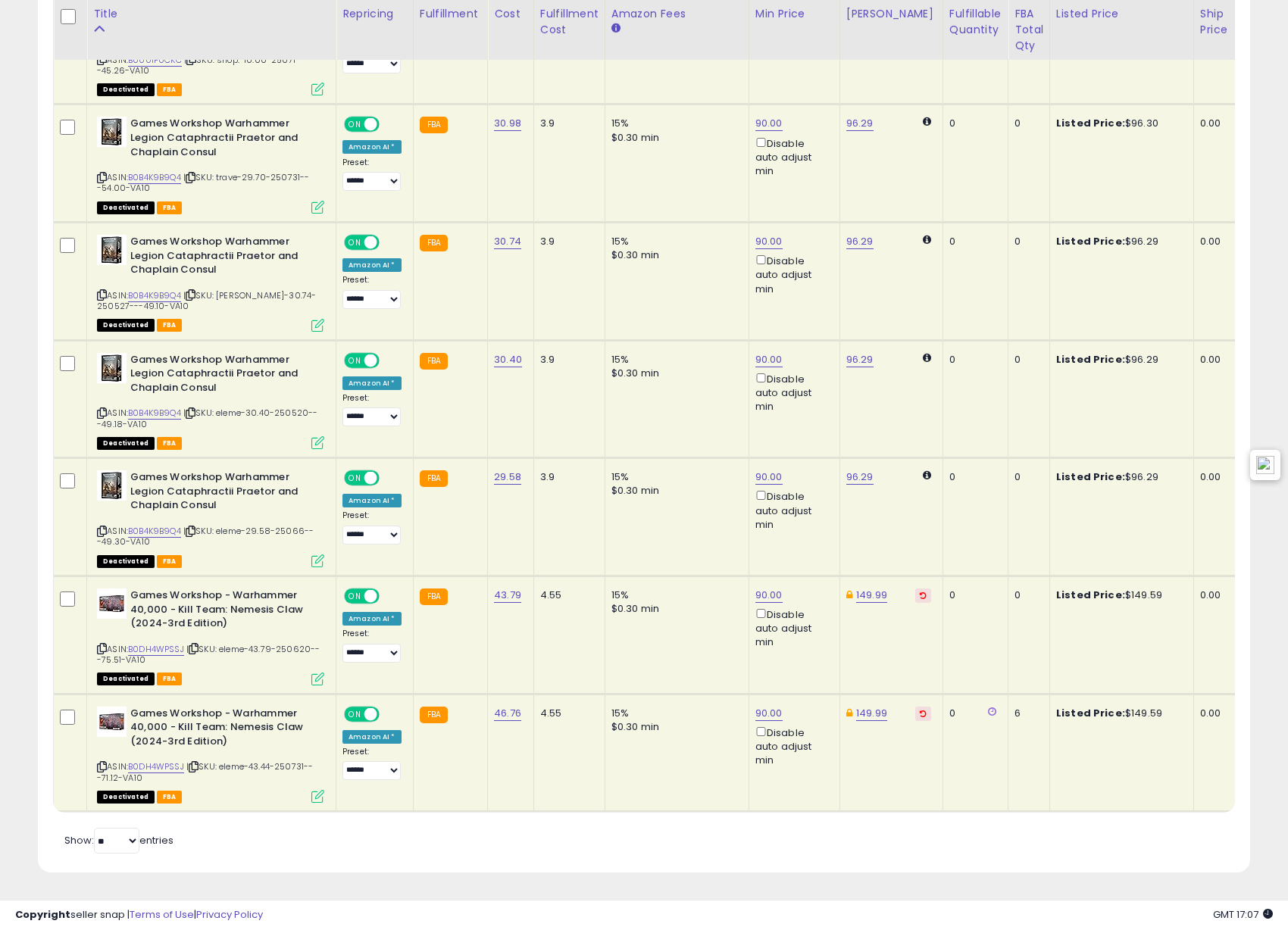
drag, startPoint x: 105, startPoint y: 749, endPoint x: 673, endPoint y: 471, distance: 632.4
click at [104, 763] on icon at bounding box center [102, 767] width 10 height 8
click at [920, 592] on icon at bounding box center [923, 596] width 7 height 8
click at [920, 710] on icon at bounding box center [923, 714] width 7 height 8
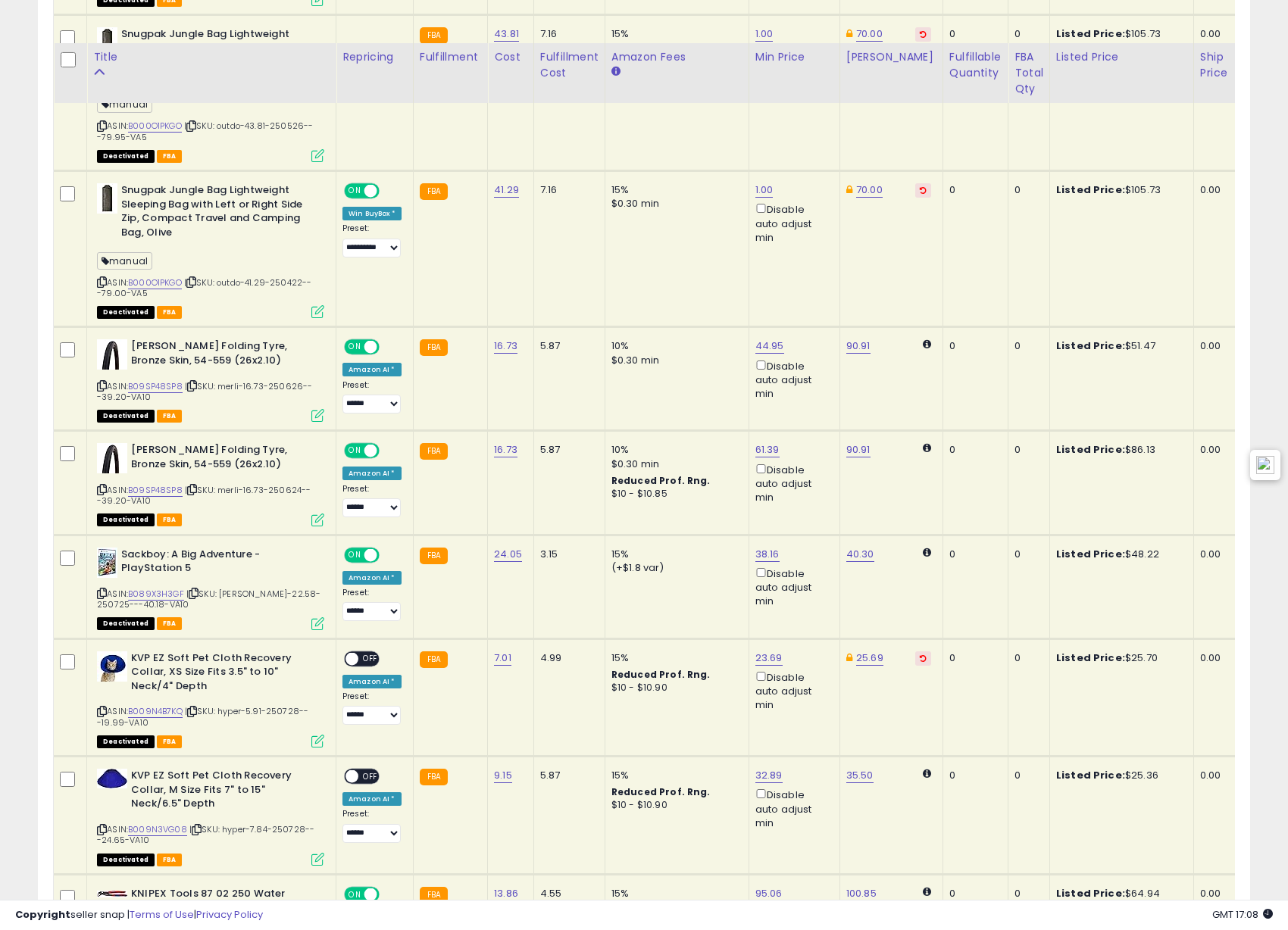
scroll to position [1567, 0]
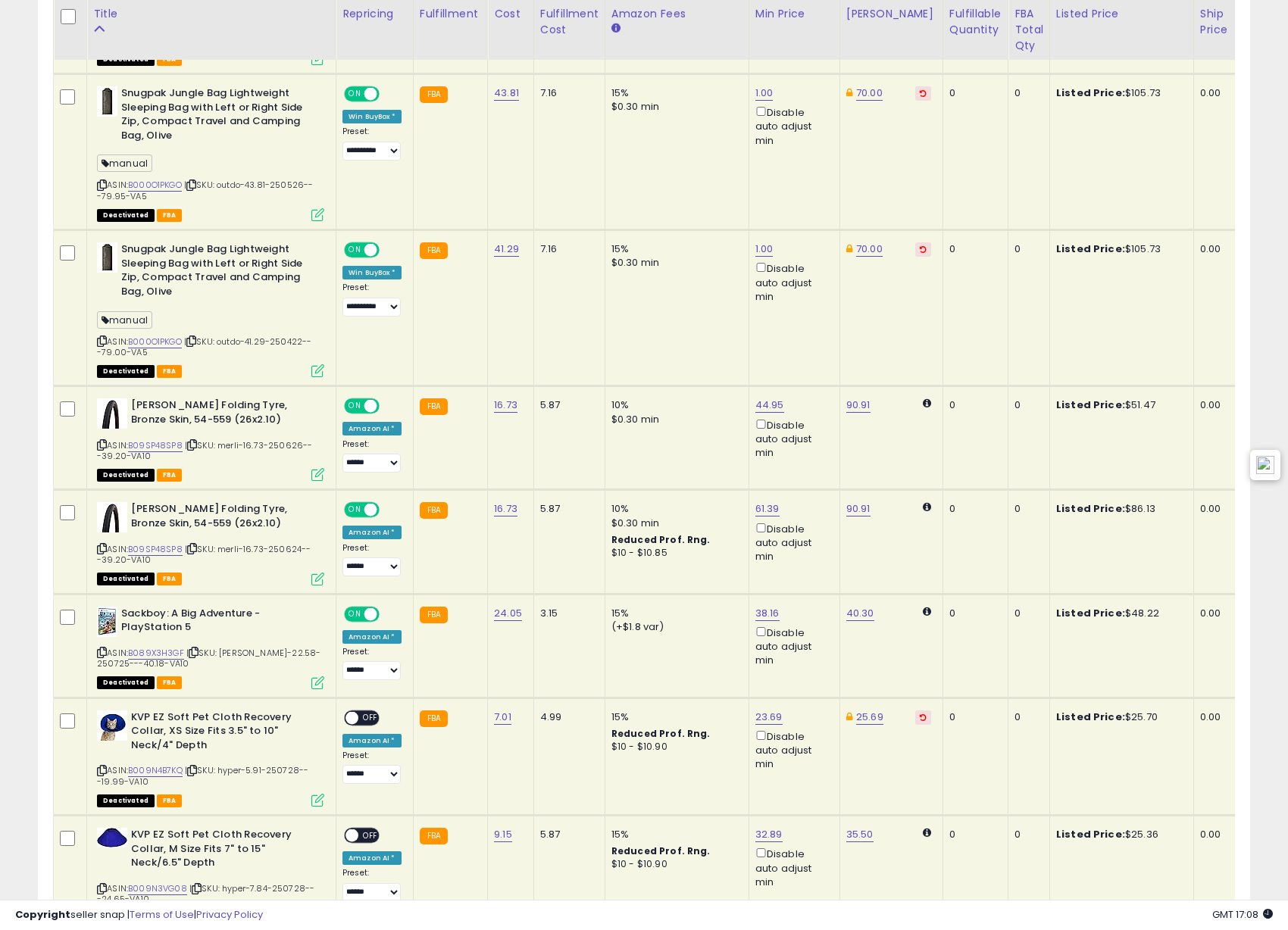
click at [920, 716] on icon at bounding box center [923, 718] width 7 height 8
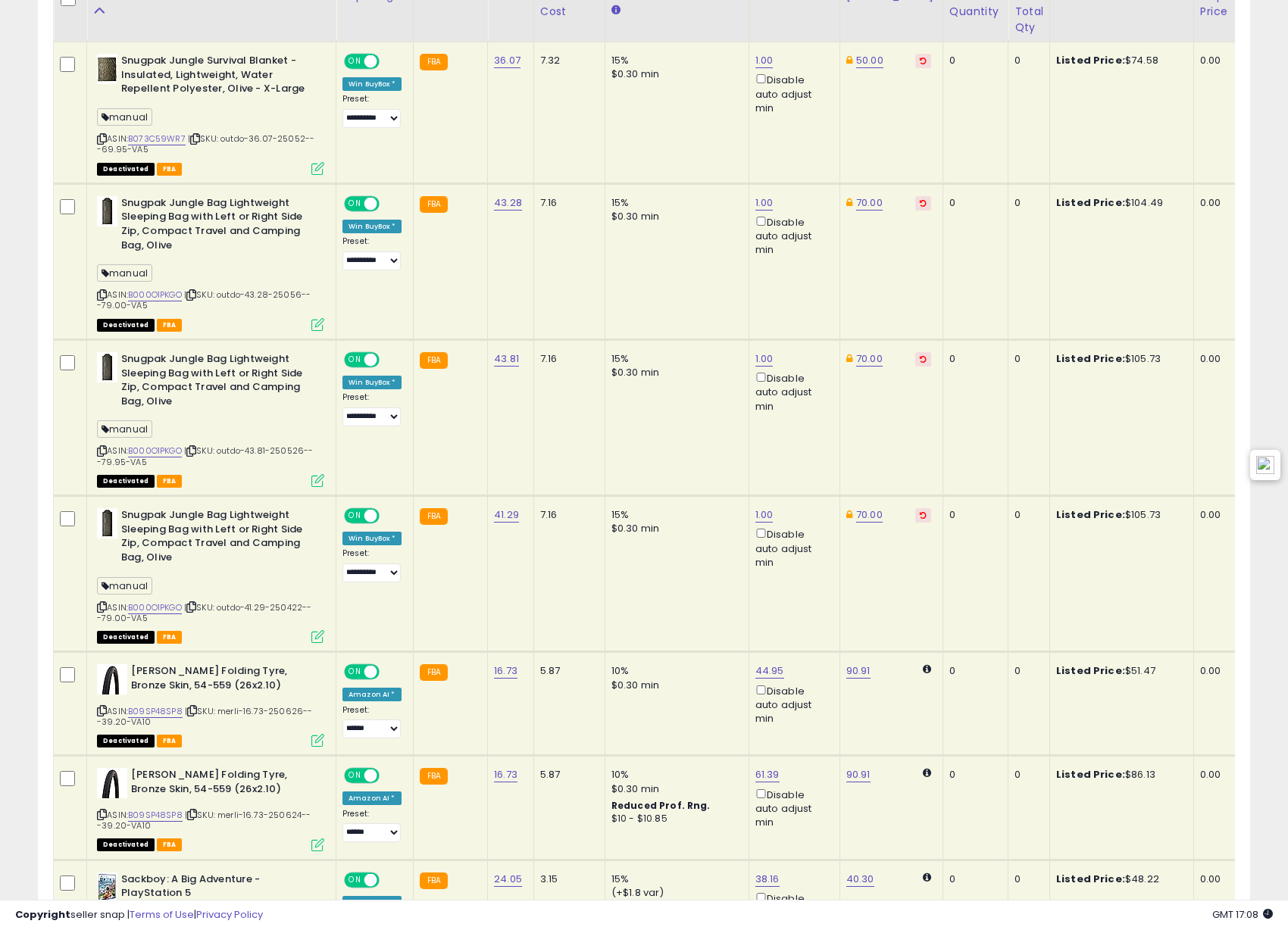
scroll to position [1283, 0]
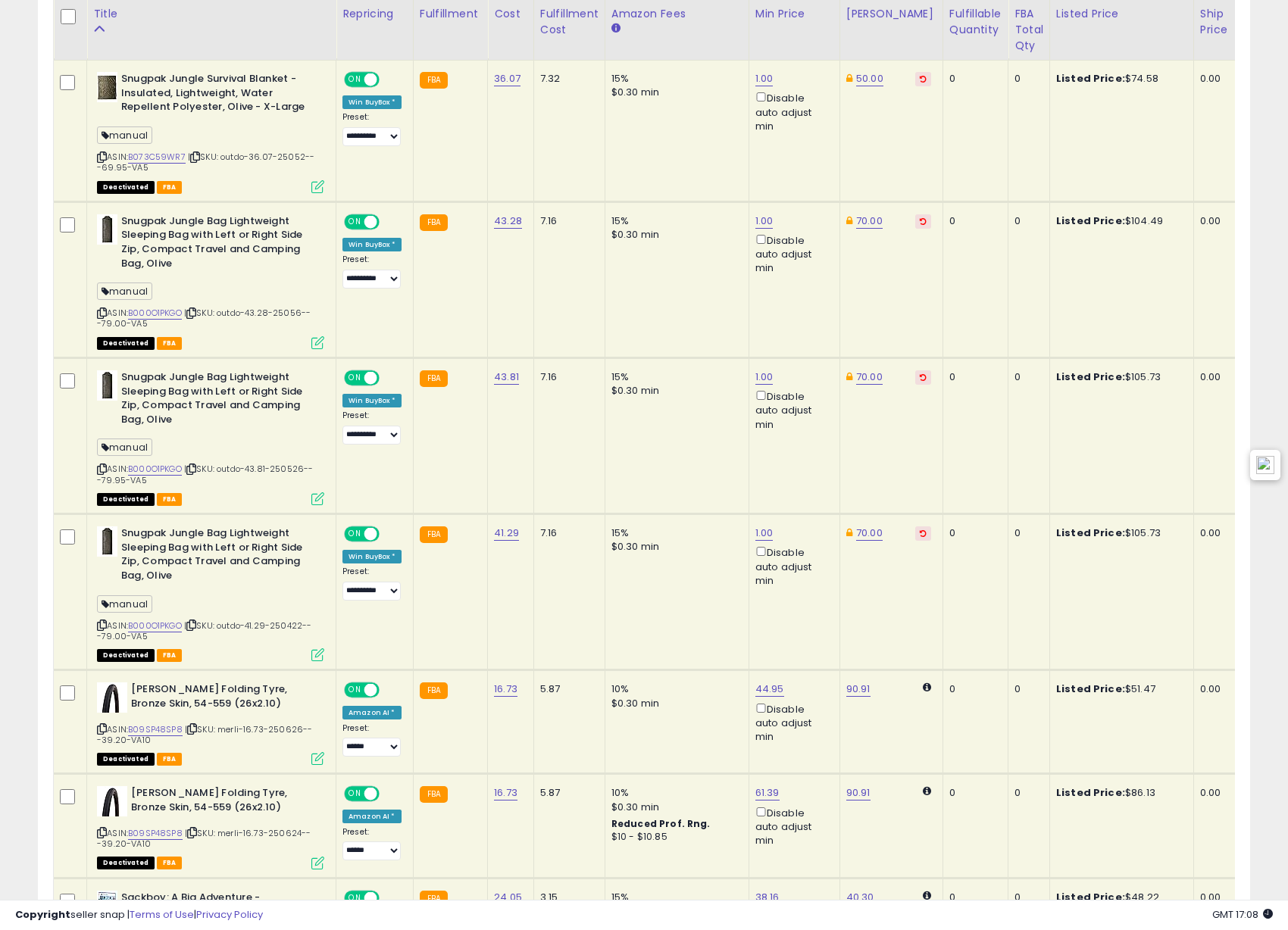
click at [904, 525] on td "70.00" at bounding box center [890, 592] width 103 height 156
click at [915, 538] on button at bounding box center [923, 533] width 16 height 14
click at [920, 377] on icon at bounding box center [923, 378] width 7 height 8
click at [920, 220] on icon at bounding box center [923, 221] width 7 height 8
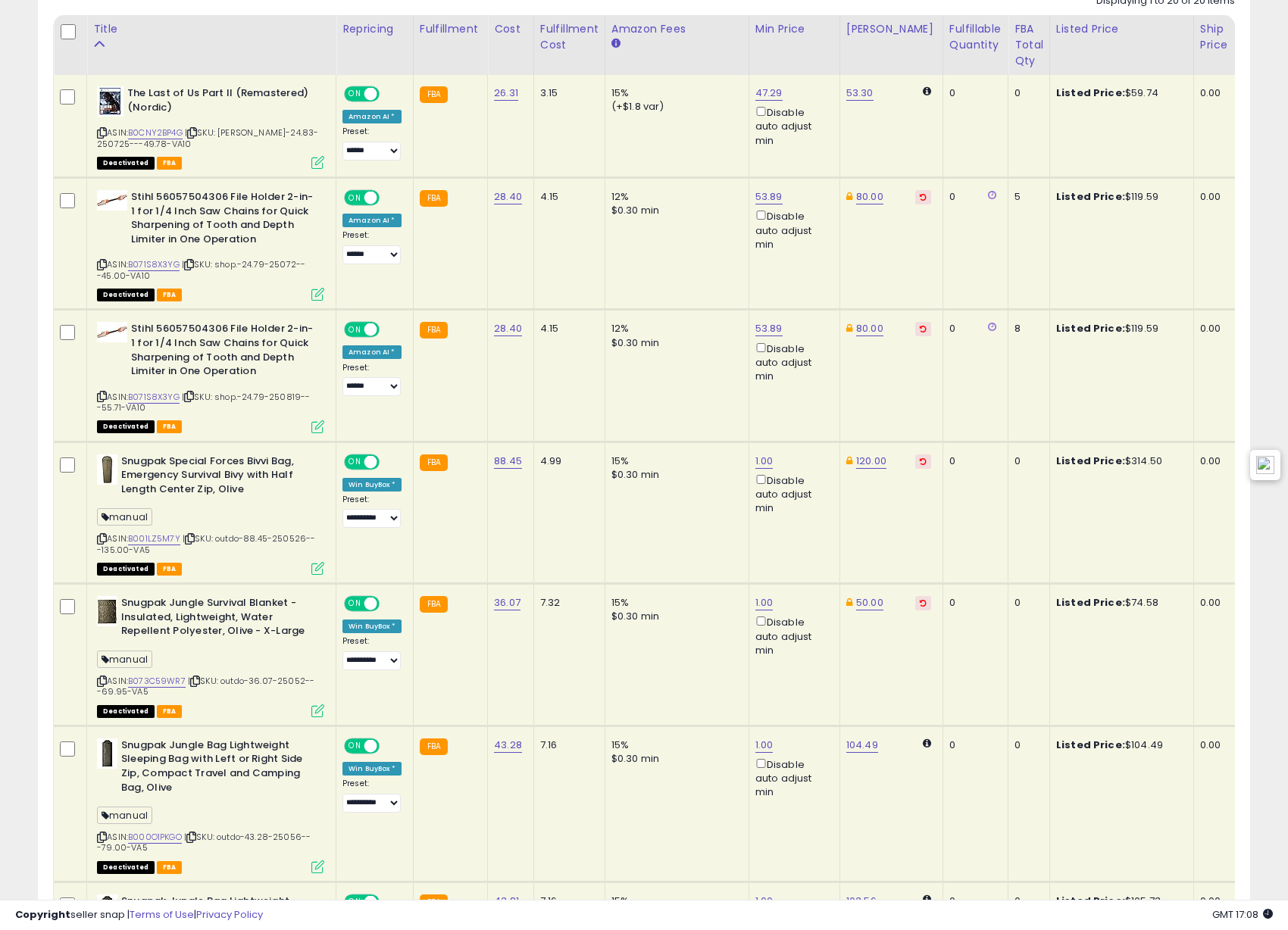
scroll to position [715, 0]
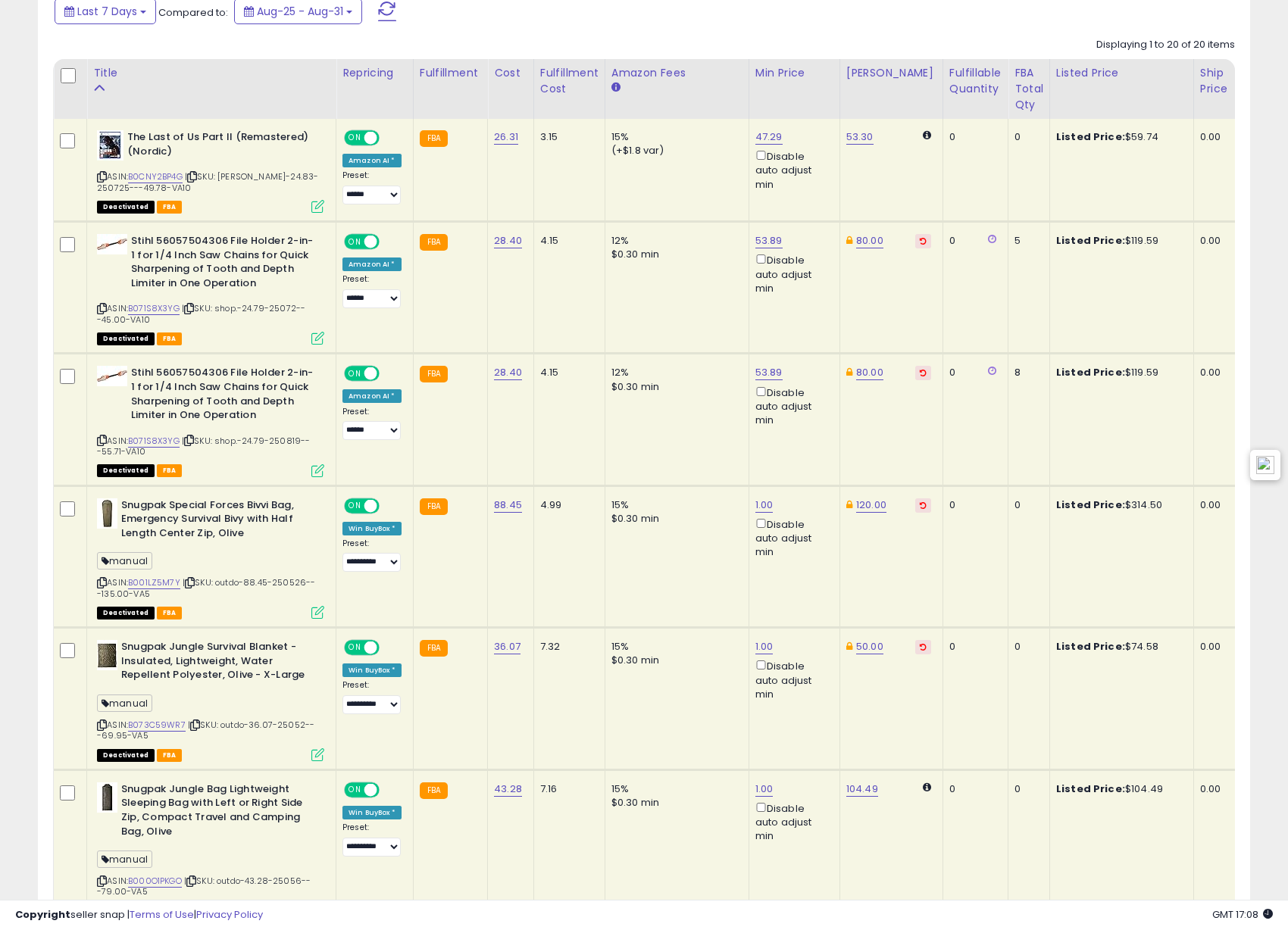
click at [920, 505] on icon at bounding box center [923, 505] width 7 height 8
click at [920, 643] on icon at bounding box center [923, 647] width 7 height 8
click at [915, 368] on button at bounding box center [923, 373] width 16 height 14
click at [920, 238] on icon at bounding box center [923, 241] width 7 height 8
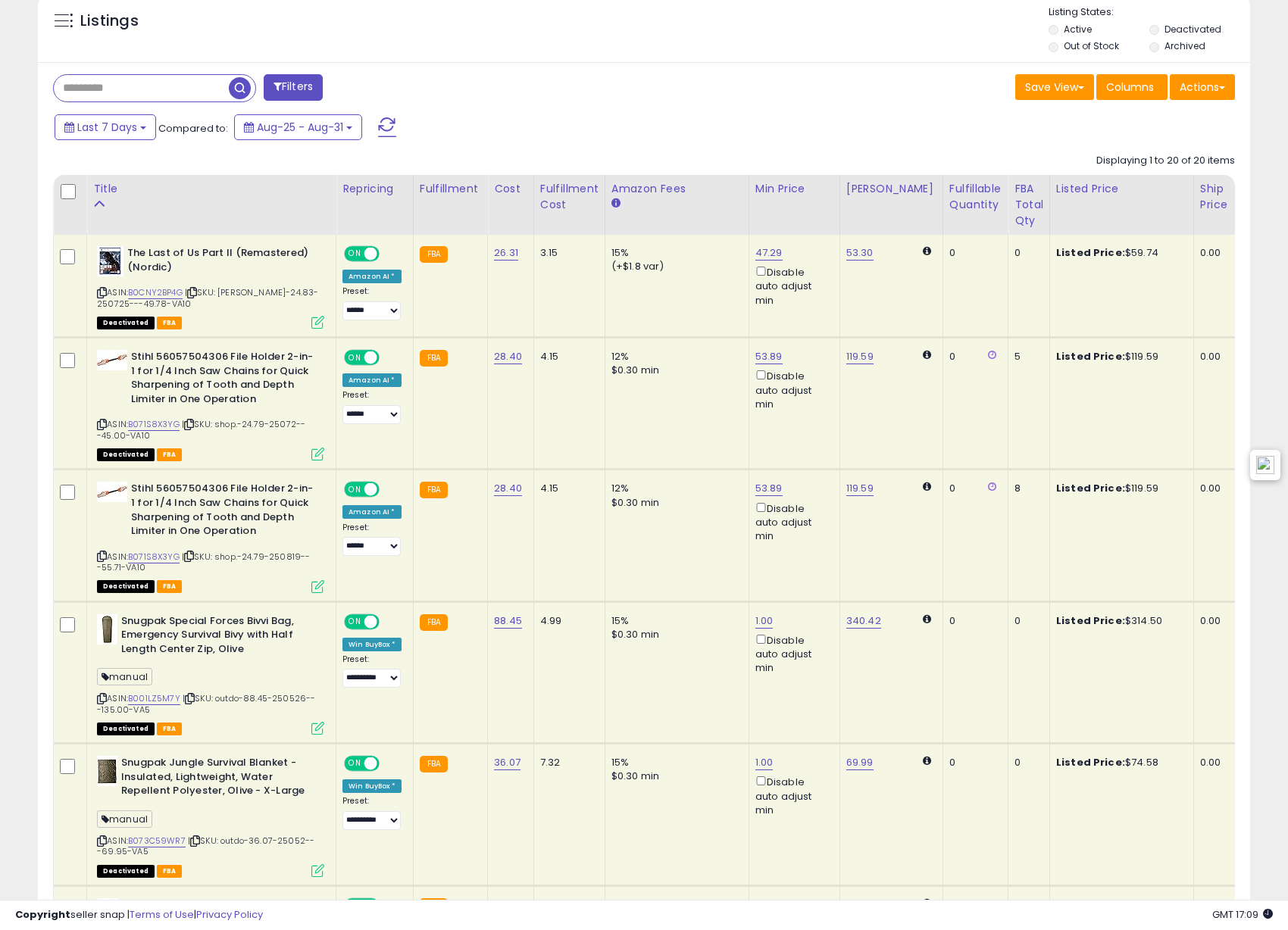
scroll to position [336, 0]
